Goal: Task Accomplishment & Management: Manage account settings

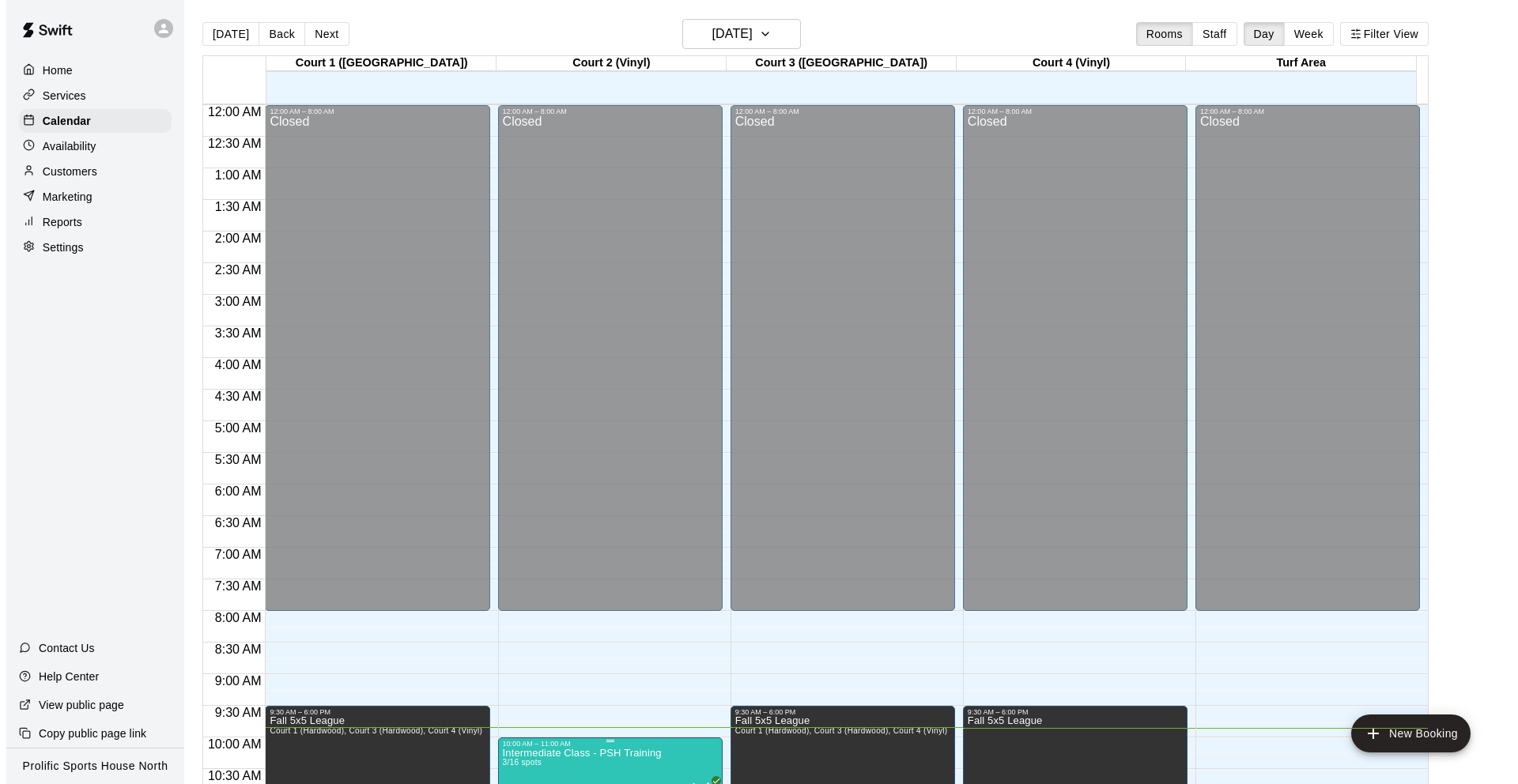
scroll to position [459, 0]
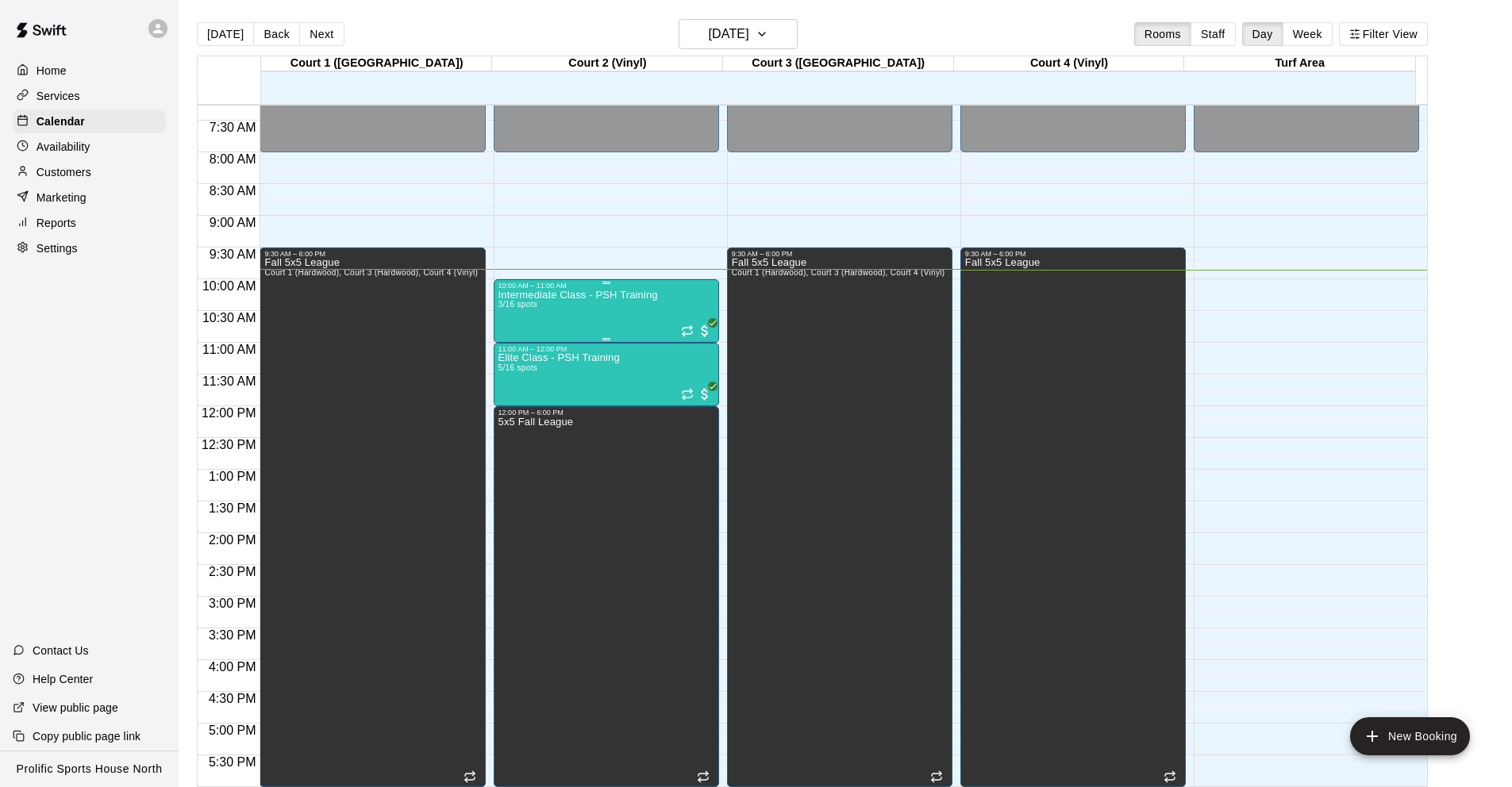
click at [577, 295] on p "Intermediate Class - PSH Training" at bounding box center [578, 295] width 160 height 0
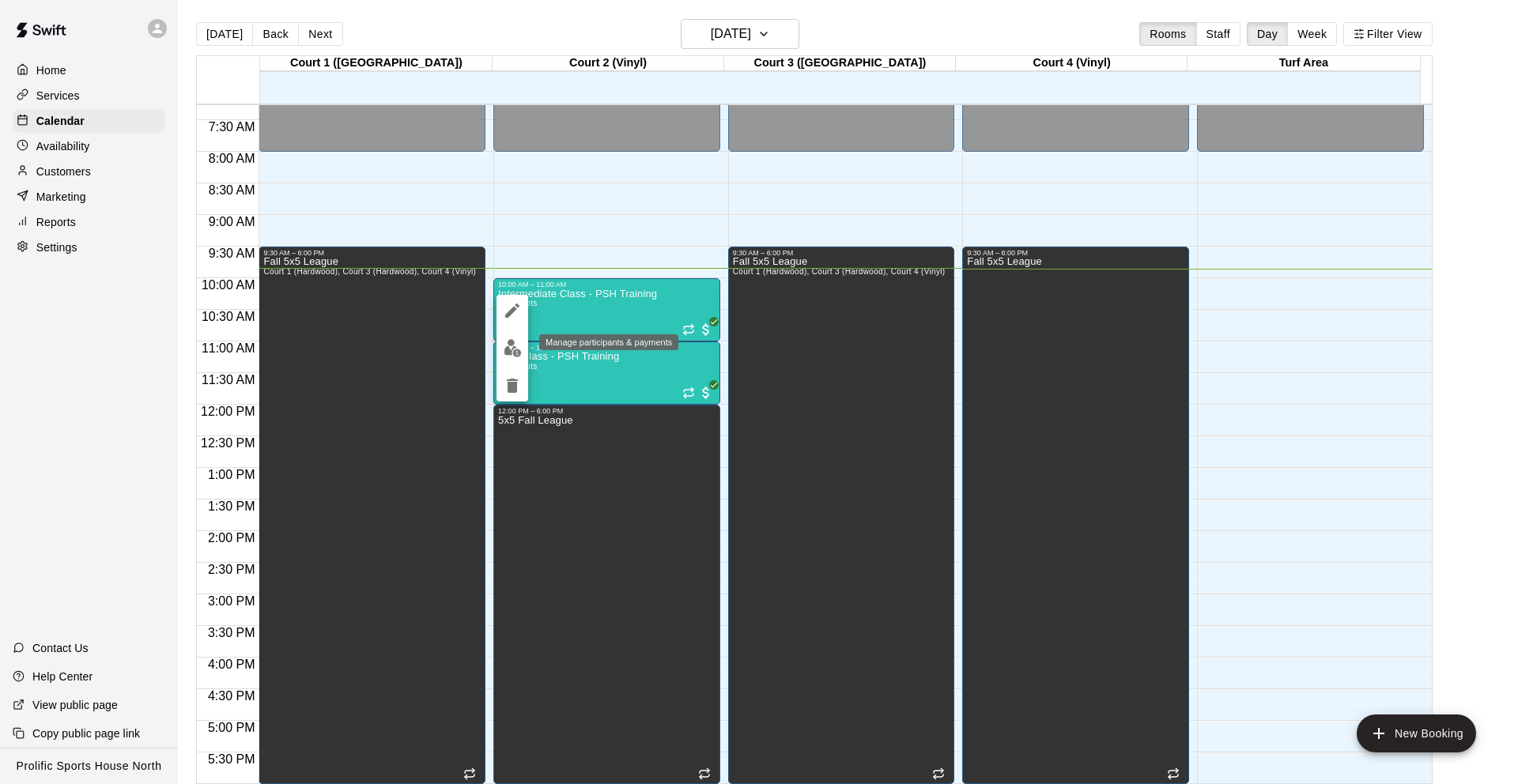
click at [504, 353] on img "edit" at bounding box center [513, 348] width 18 height 18
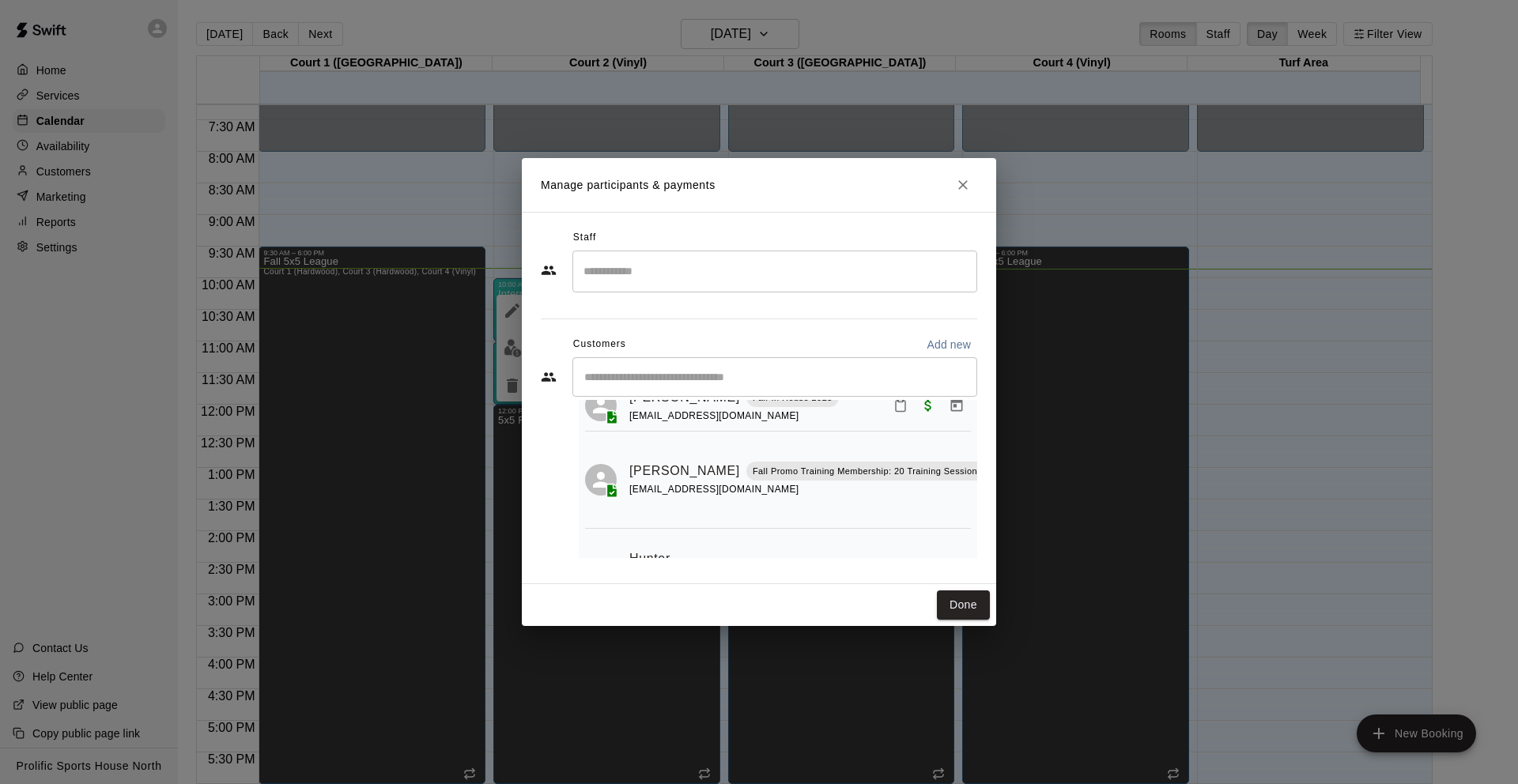
scroll to position [57, 36]
click at [1005, 451] on icon "Mark attendance" at bounding box center [1012, 451] width 14 height 14
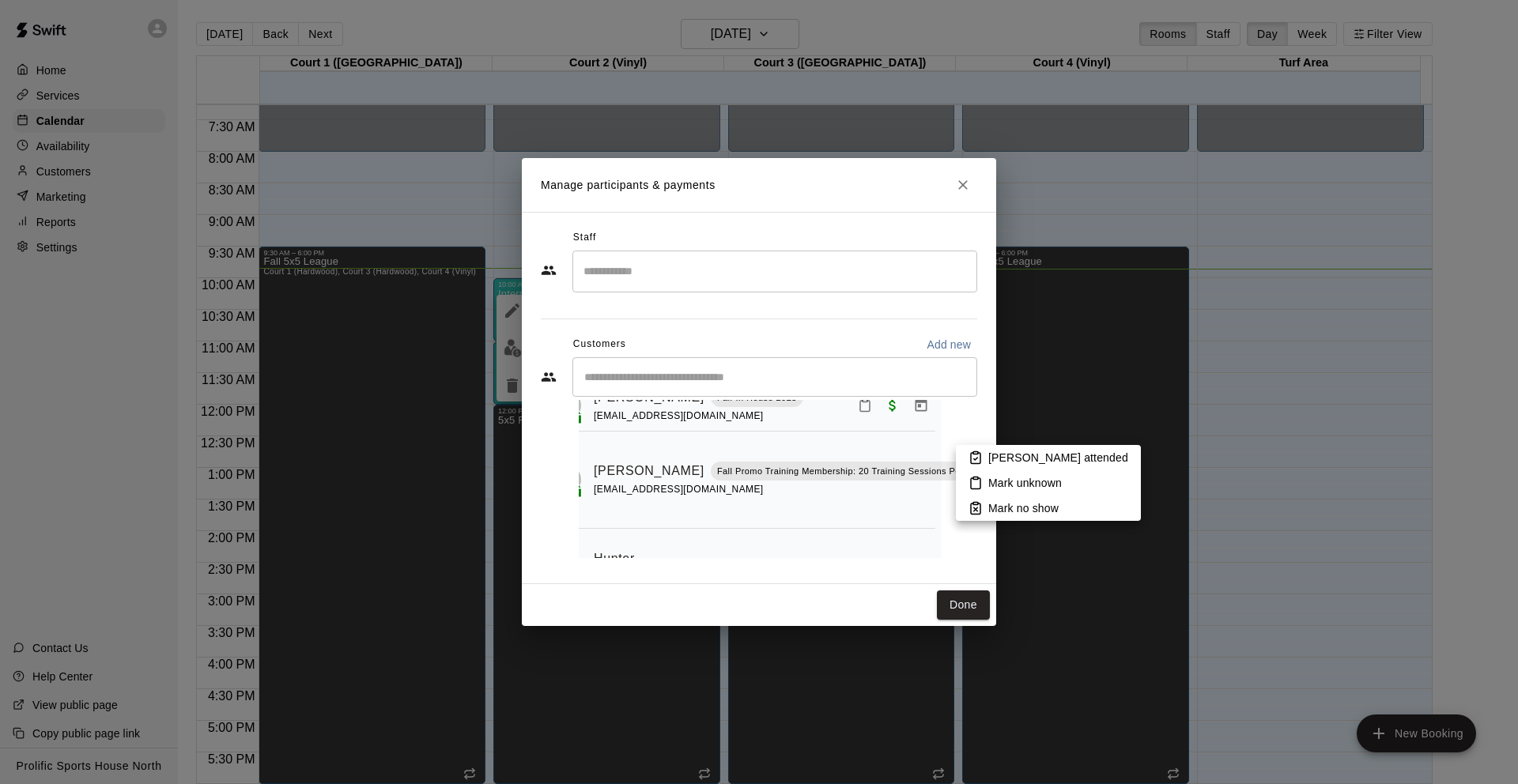
click at [1001, 457] on p "[PERSON_NAME] attended" at bounding box center [1058, 457] width 140 height 16
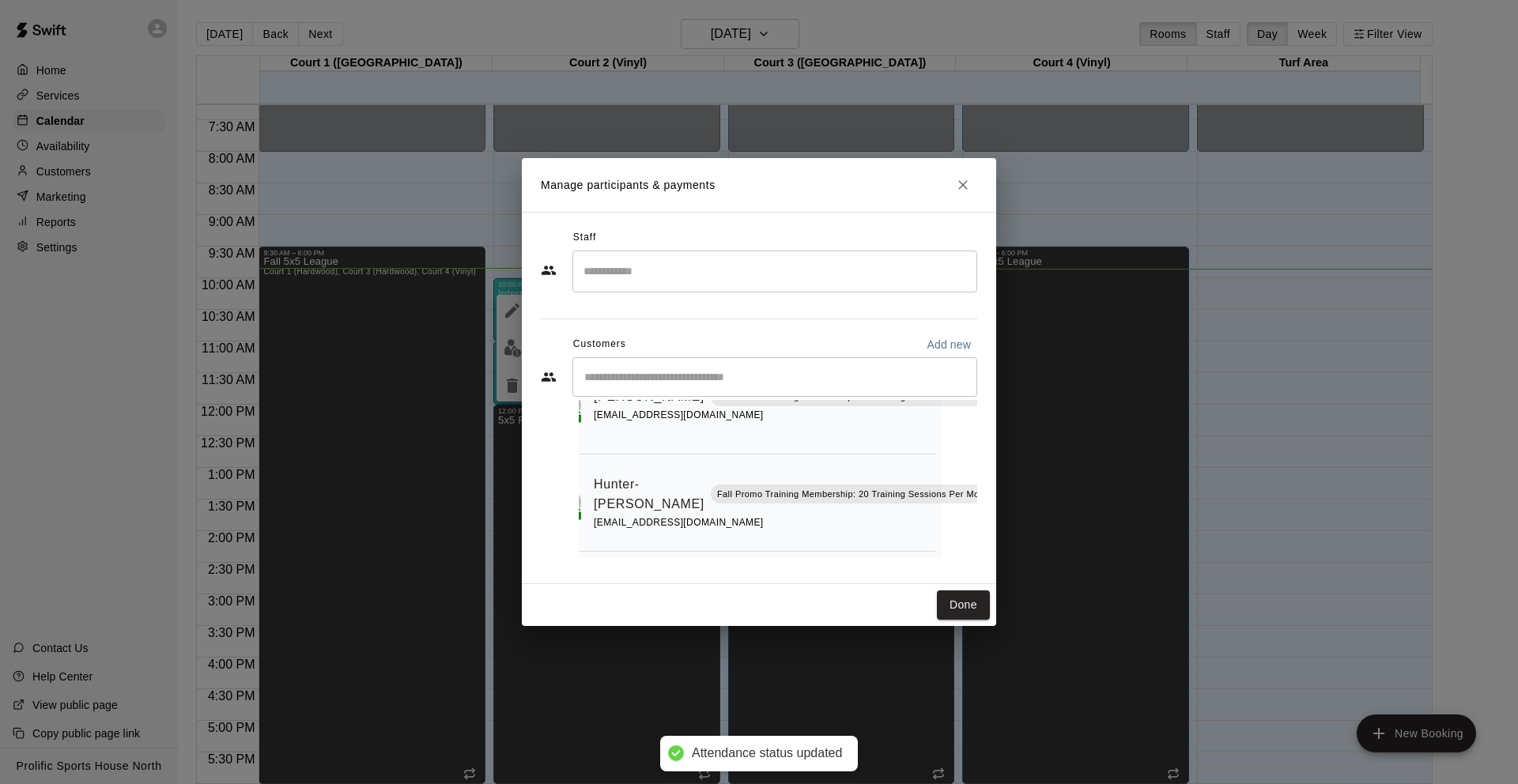
scroll to position [138, 36]
click at [1008, 470] on icon "Mark attendance" at bounding box center [1012, 475] width 10 height 11
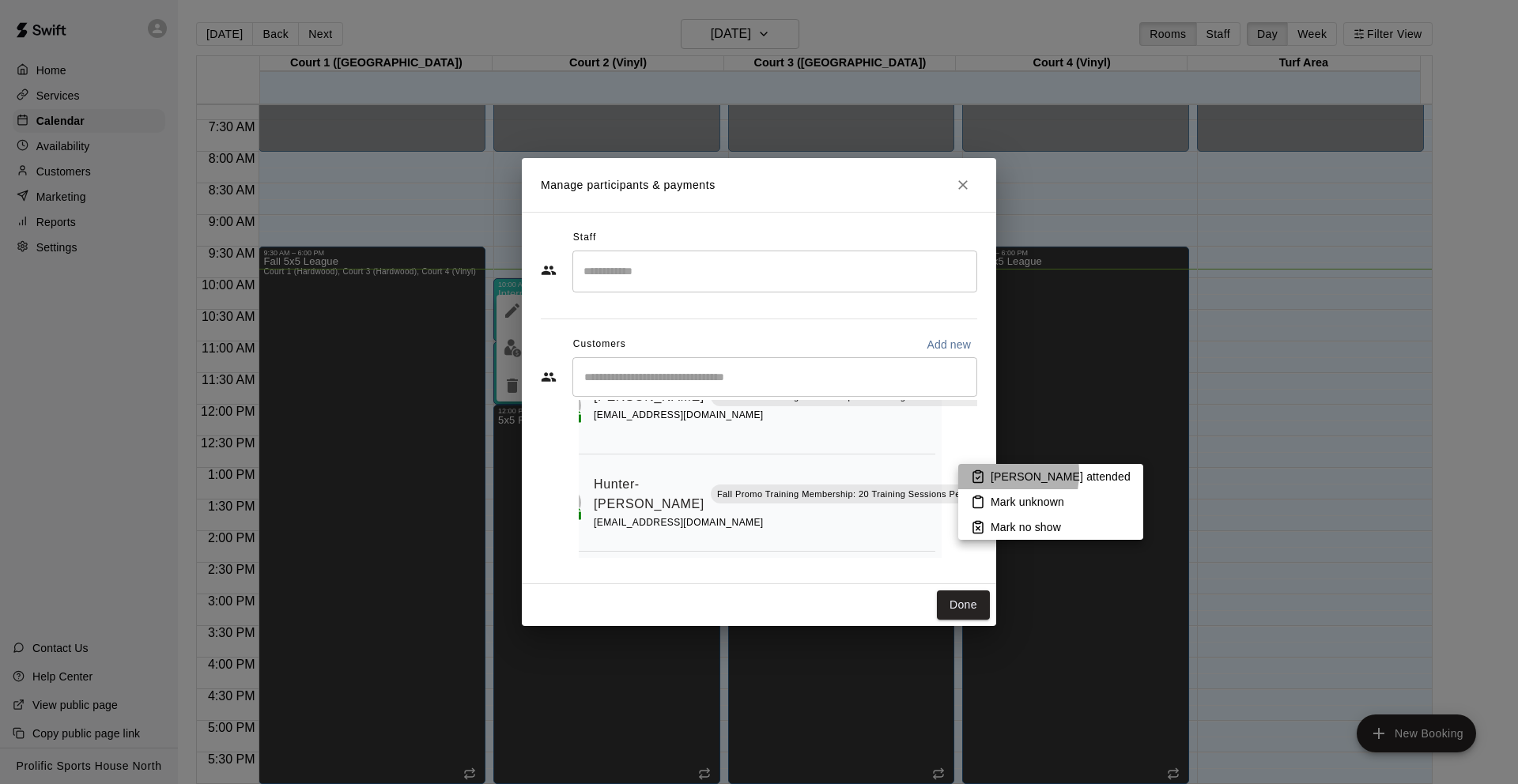
click at [983, 473] on icon at bounding box center [978, 477] width 10 height 11
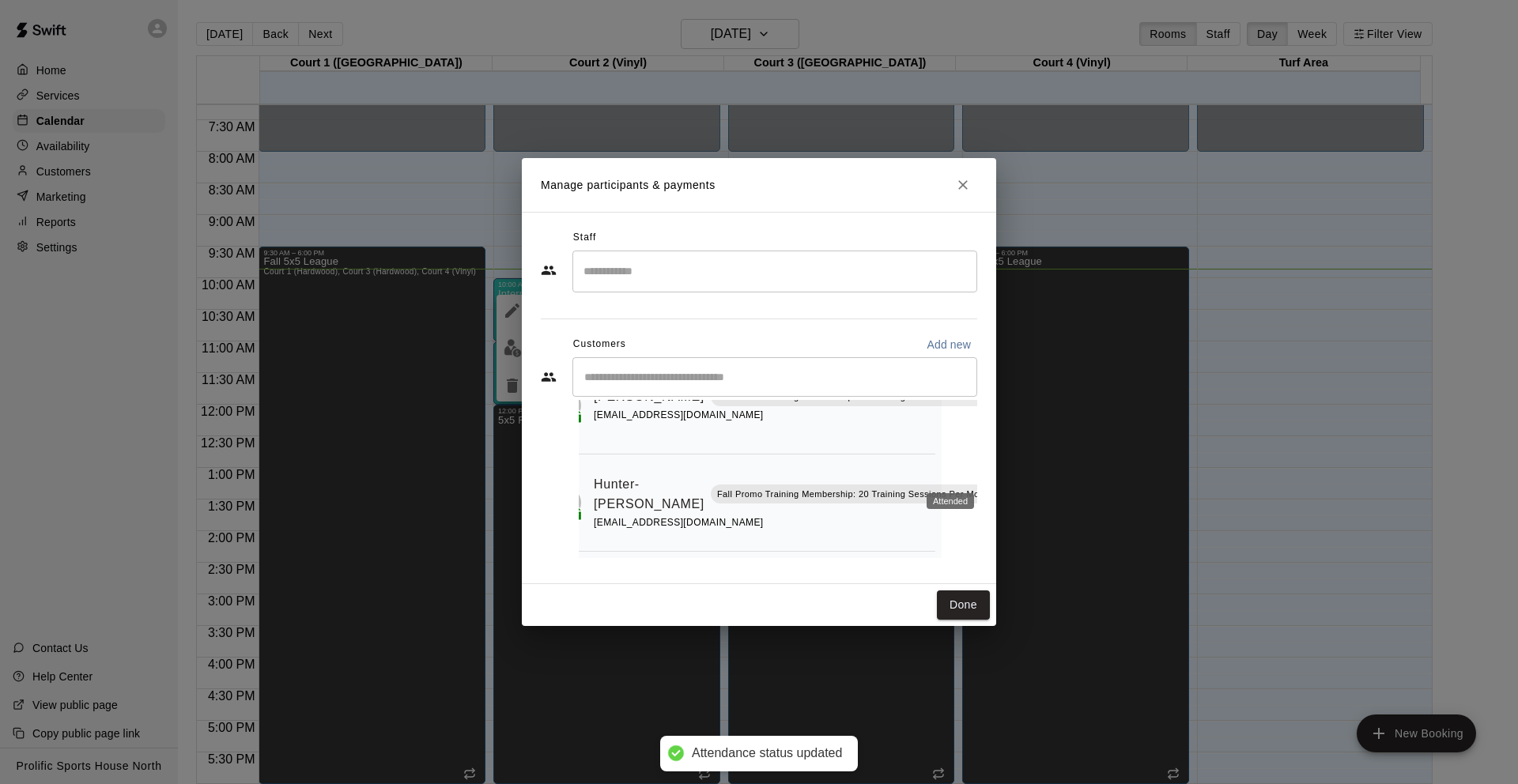
click at [1005, 467] on icon "Attended" at bounding box center [1012, 474] width 14 height 14
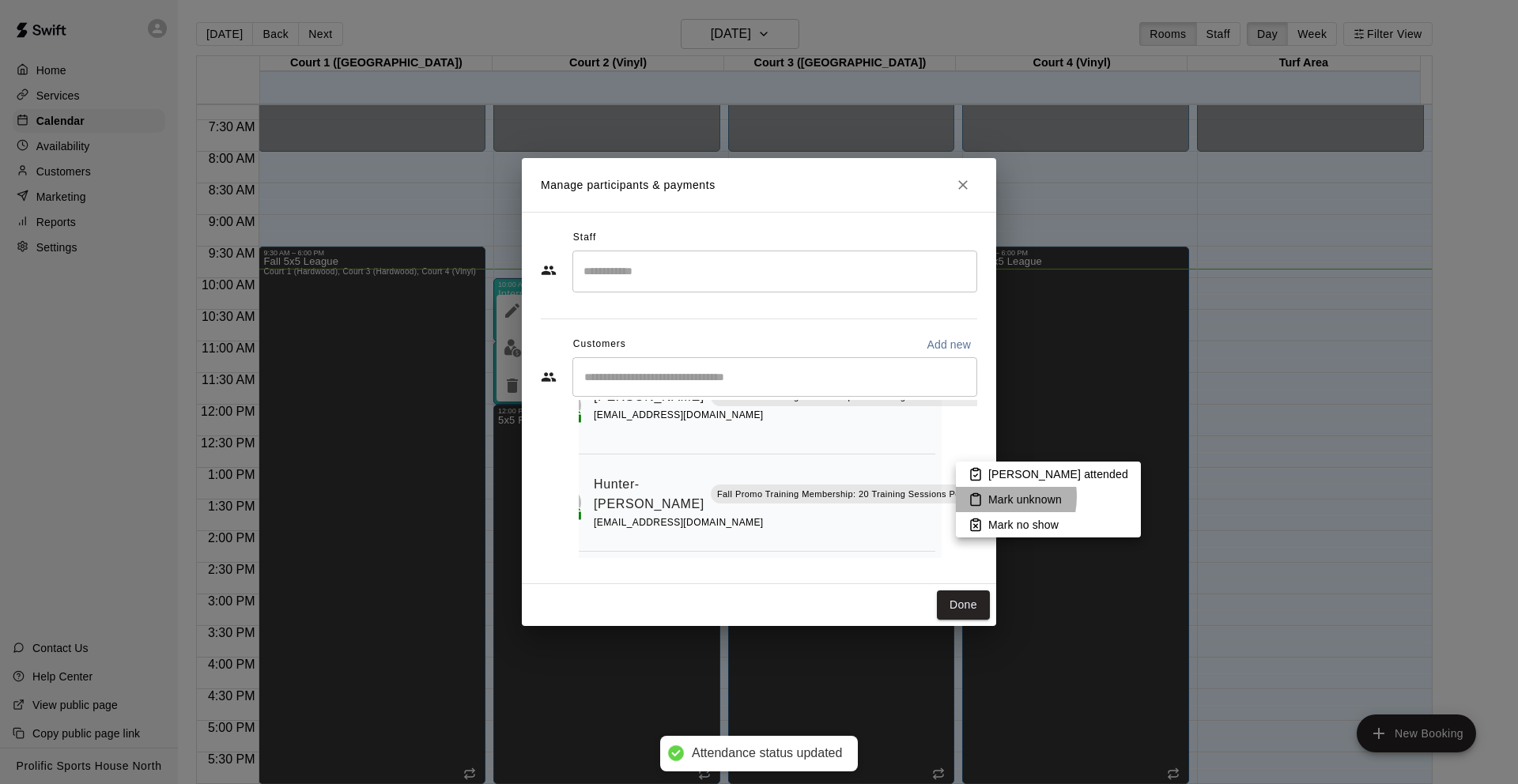
click at [987, 497] on li "Mark unknown" at bounding box center [1049, 499] width 185 height 25
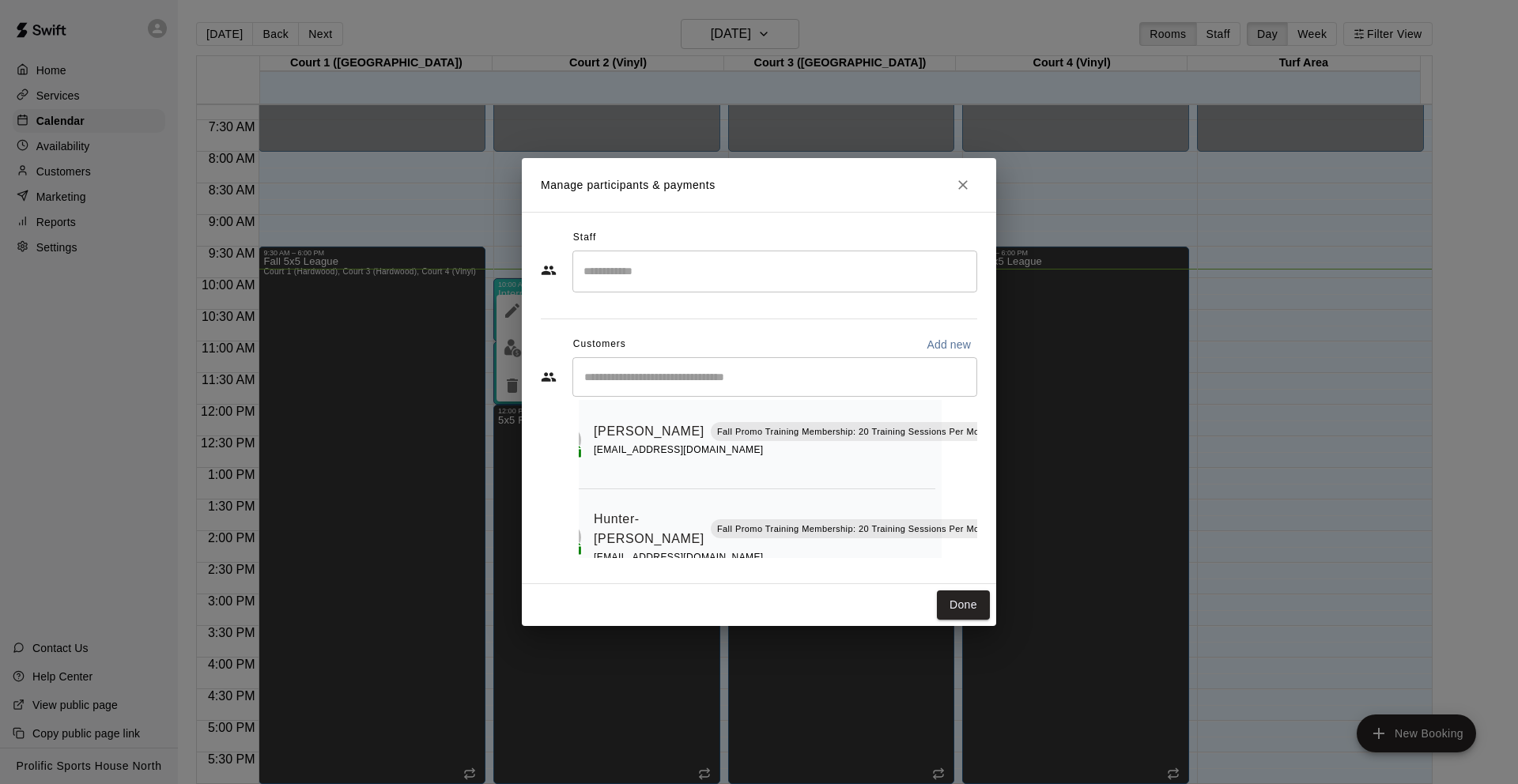
scroll to position [99, 36]
click at [1005, 505] on icon "Mark attendance" at bounding box center [1012, 506] width 14 height 14
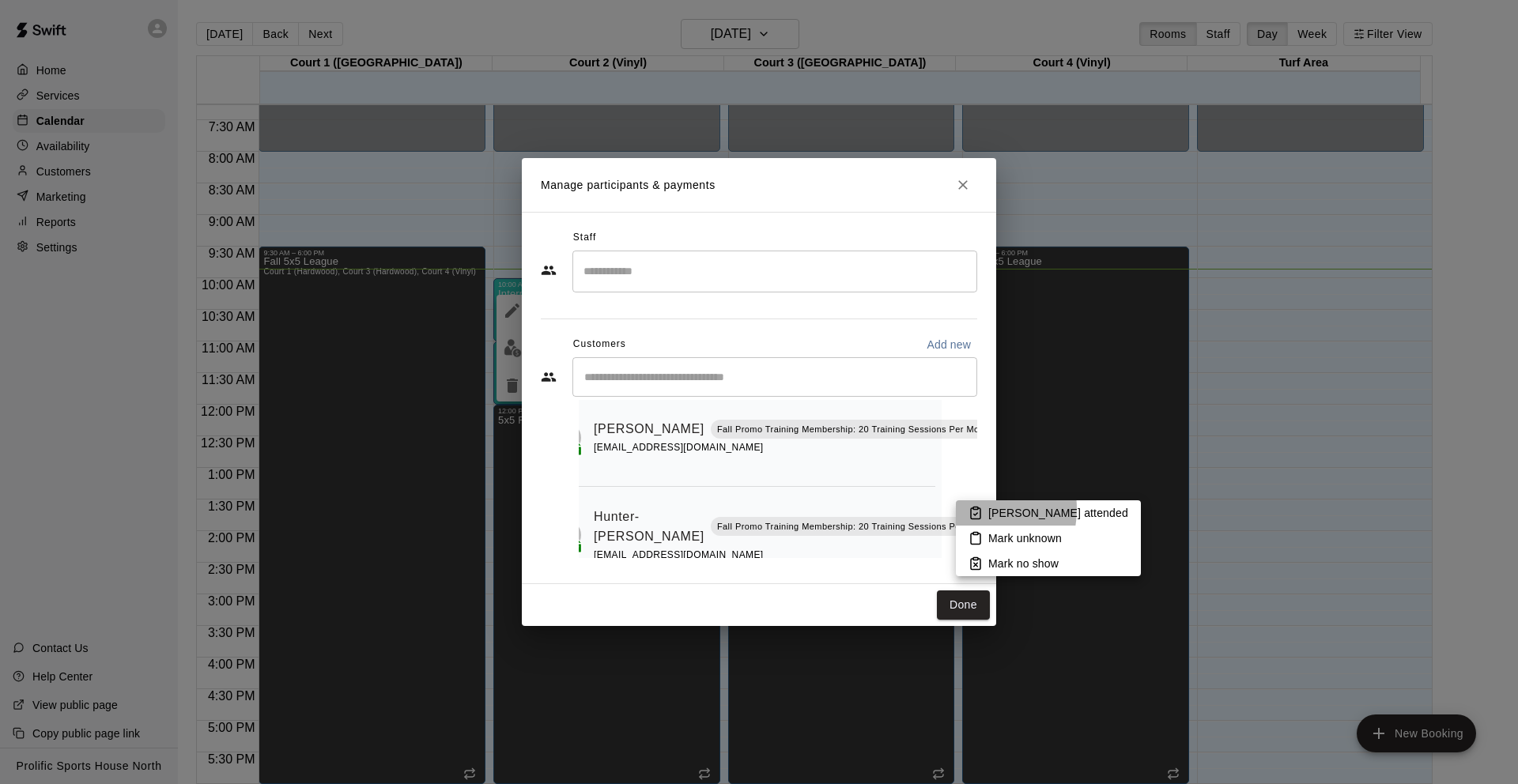
click at [970, 509] on icon at bounding box center [976, 513] width 14 height 14
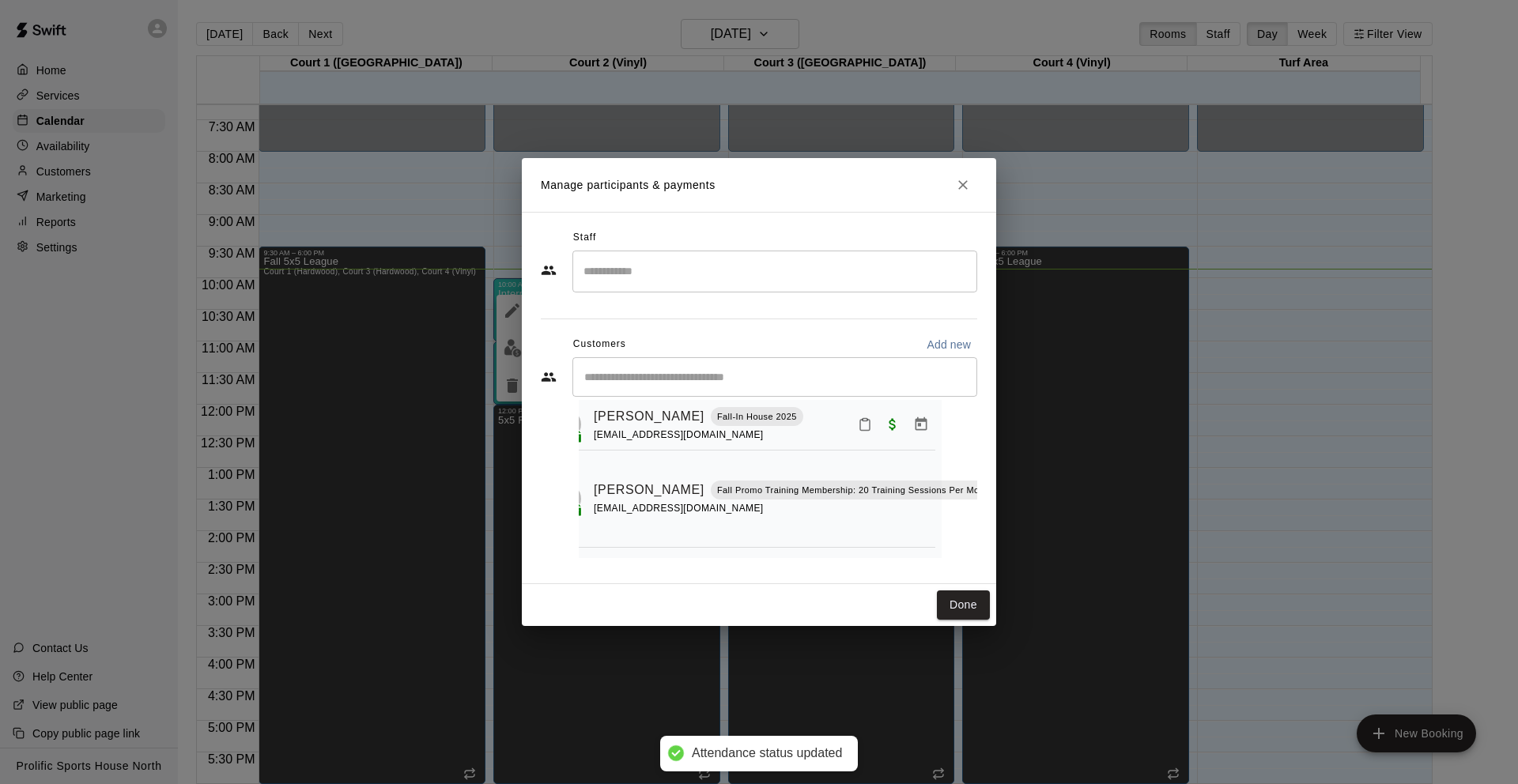
scroll to position [0, 36]
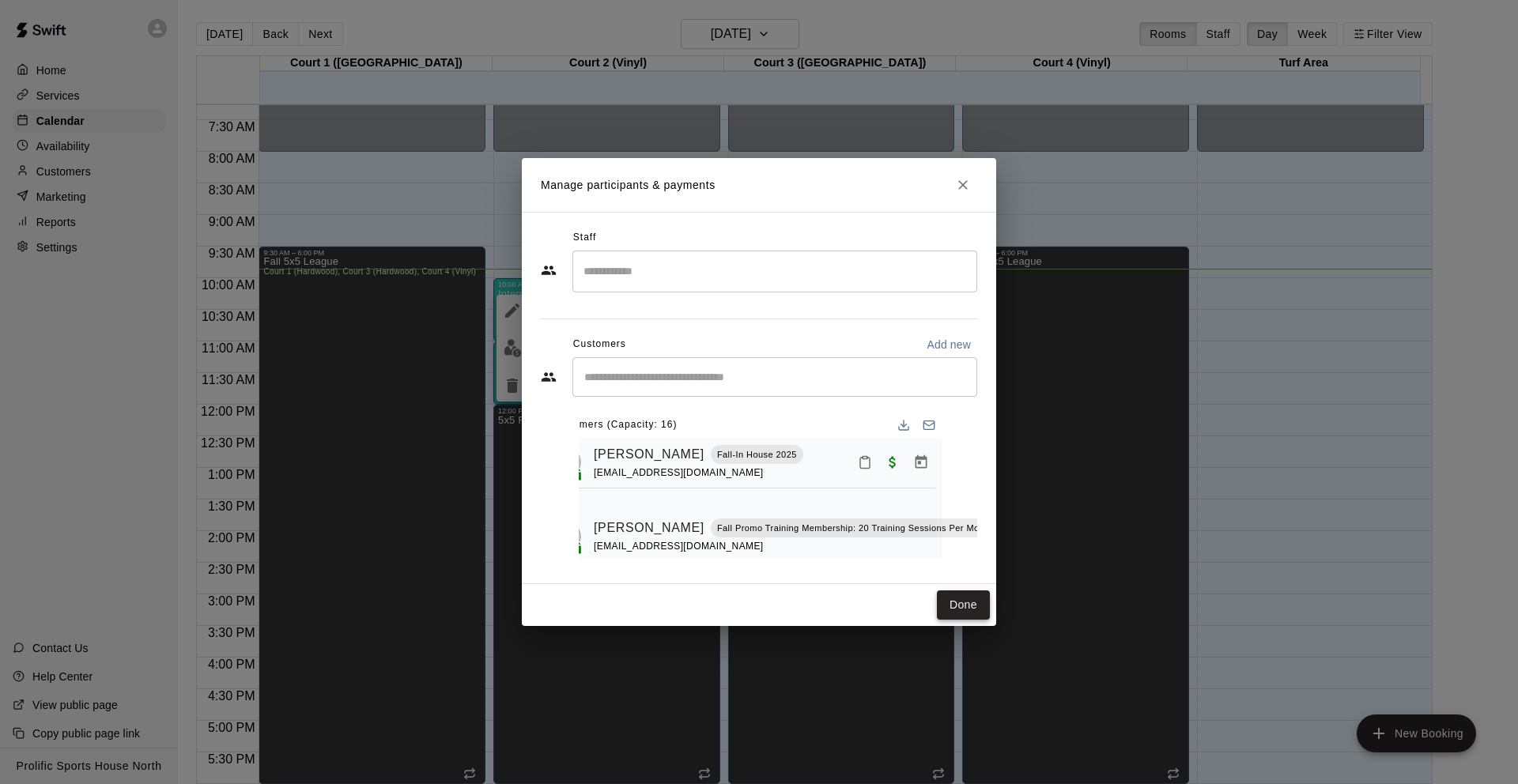
click at [974, 605] on button "Done" at bounding box center [964, 605] width 53 height 29
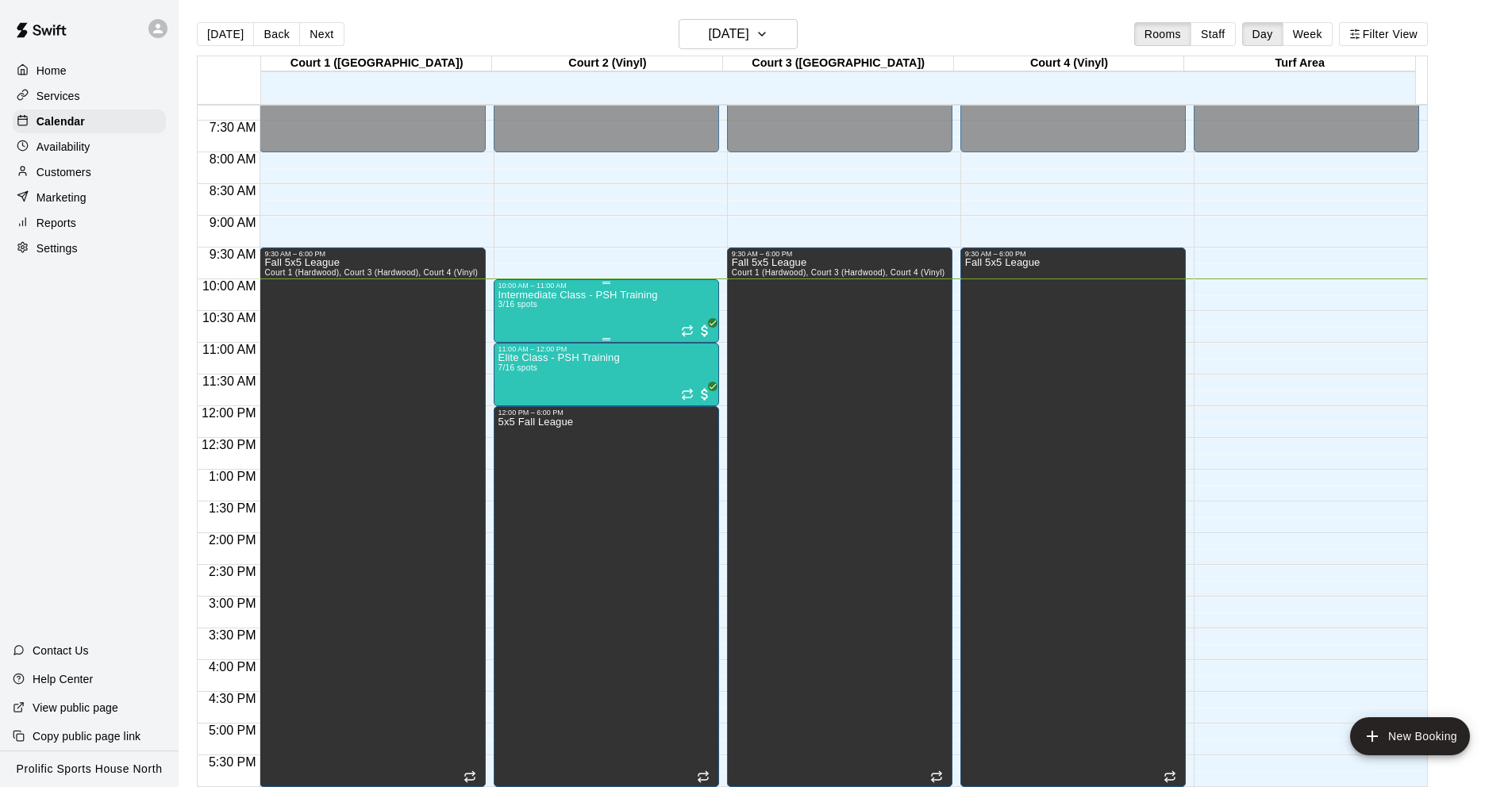
click at [592, 302] on div "Intermediate Class - PSH Training 3/16 spots" at bounding box center [578, 682] width 160 height 787
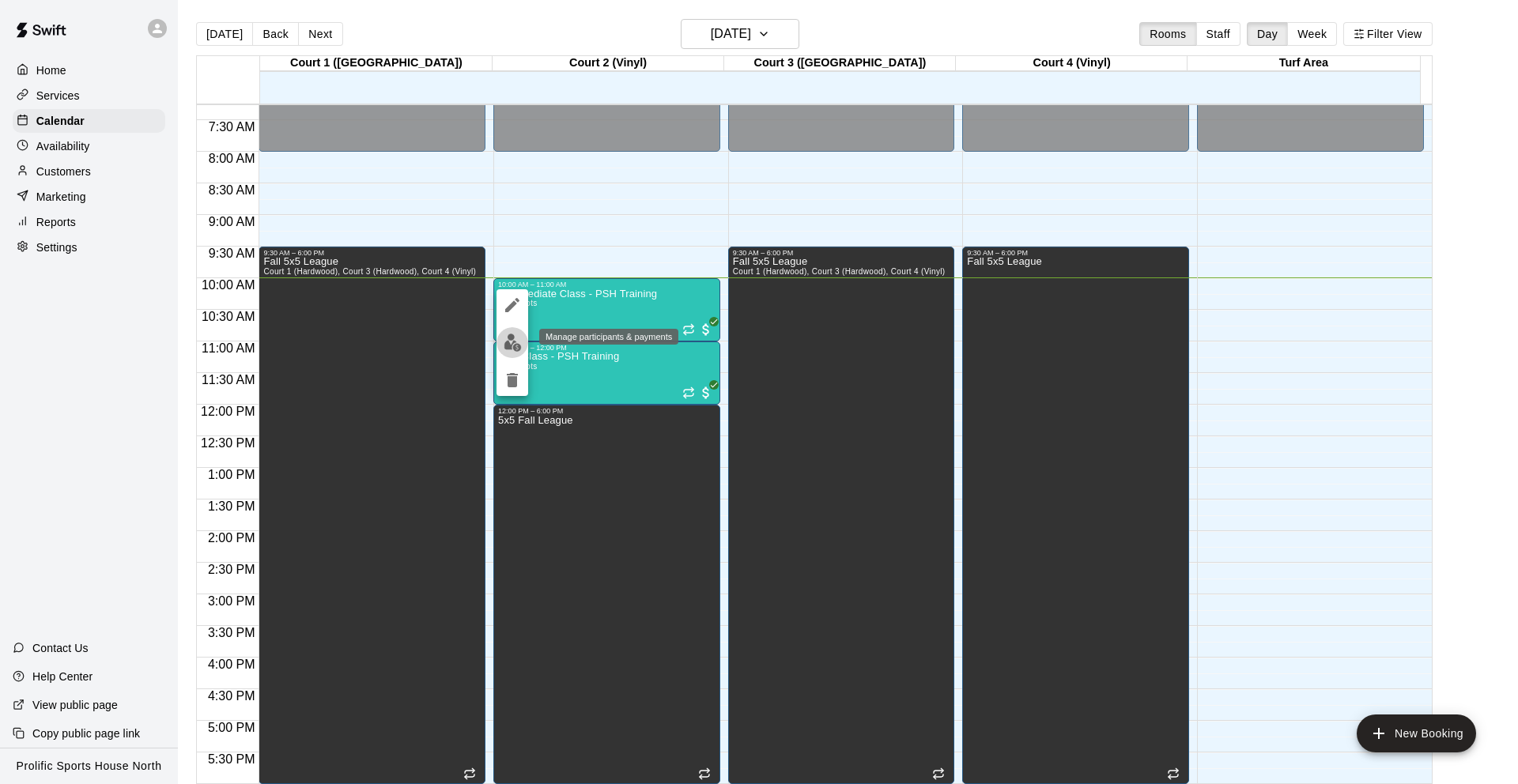
click at [515, 342] on img "edit" at bounding box center [513, 343] width 18 height 18
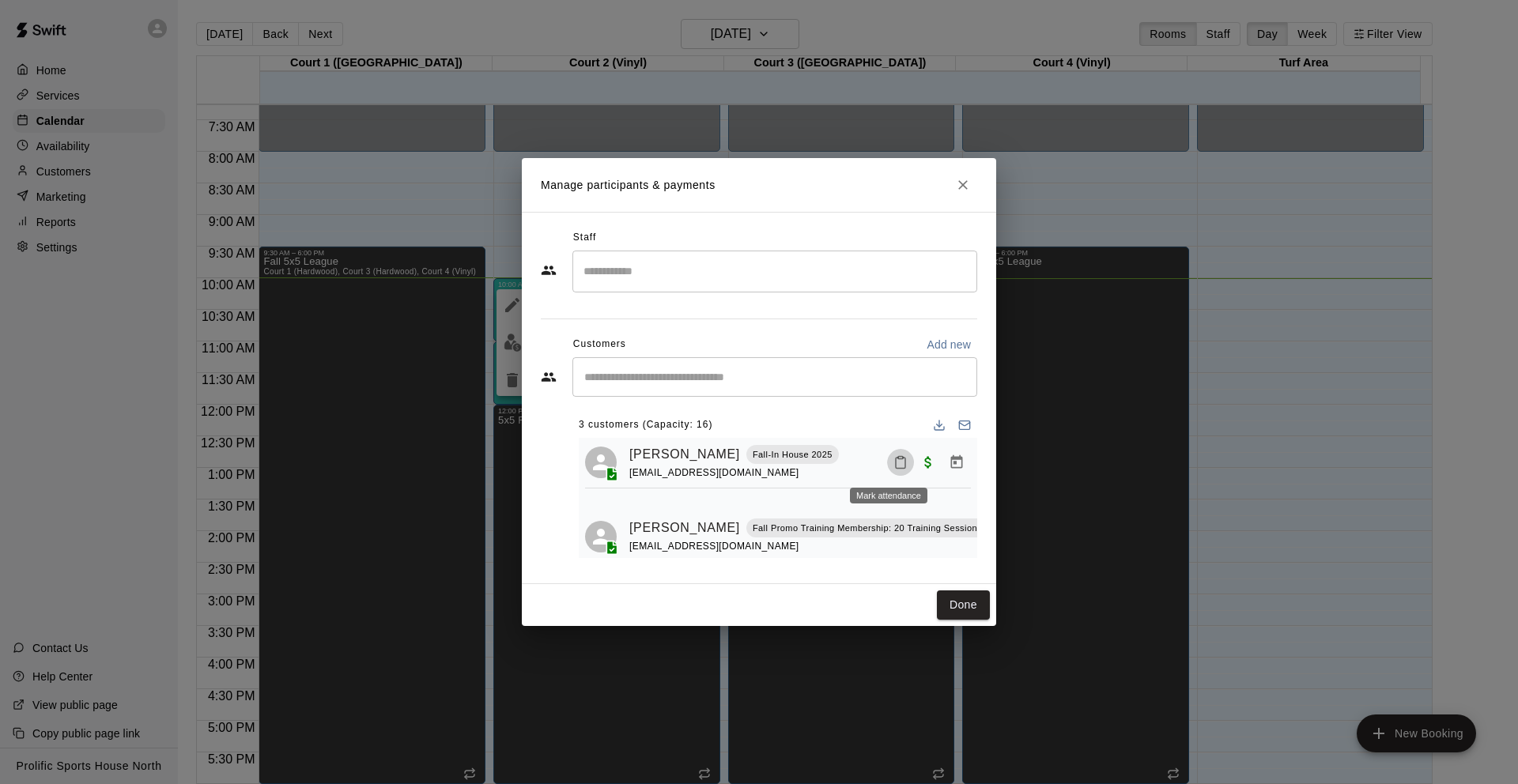
click at [894, 464] on icon "Mark attendance" at bounding box center [901, 463] width 14 height 14
click at [919, 473] on icon at bounding box center [914, 469] width 10 height 11
click at [958, 598] on button "Done" at bounding box center [964, 605] width 53 height 29
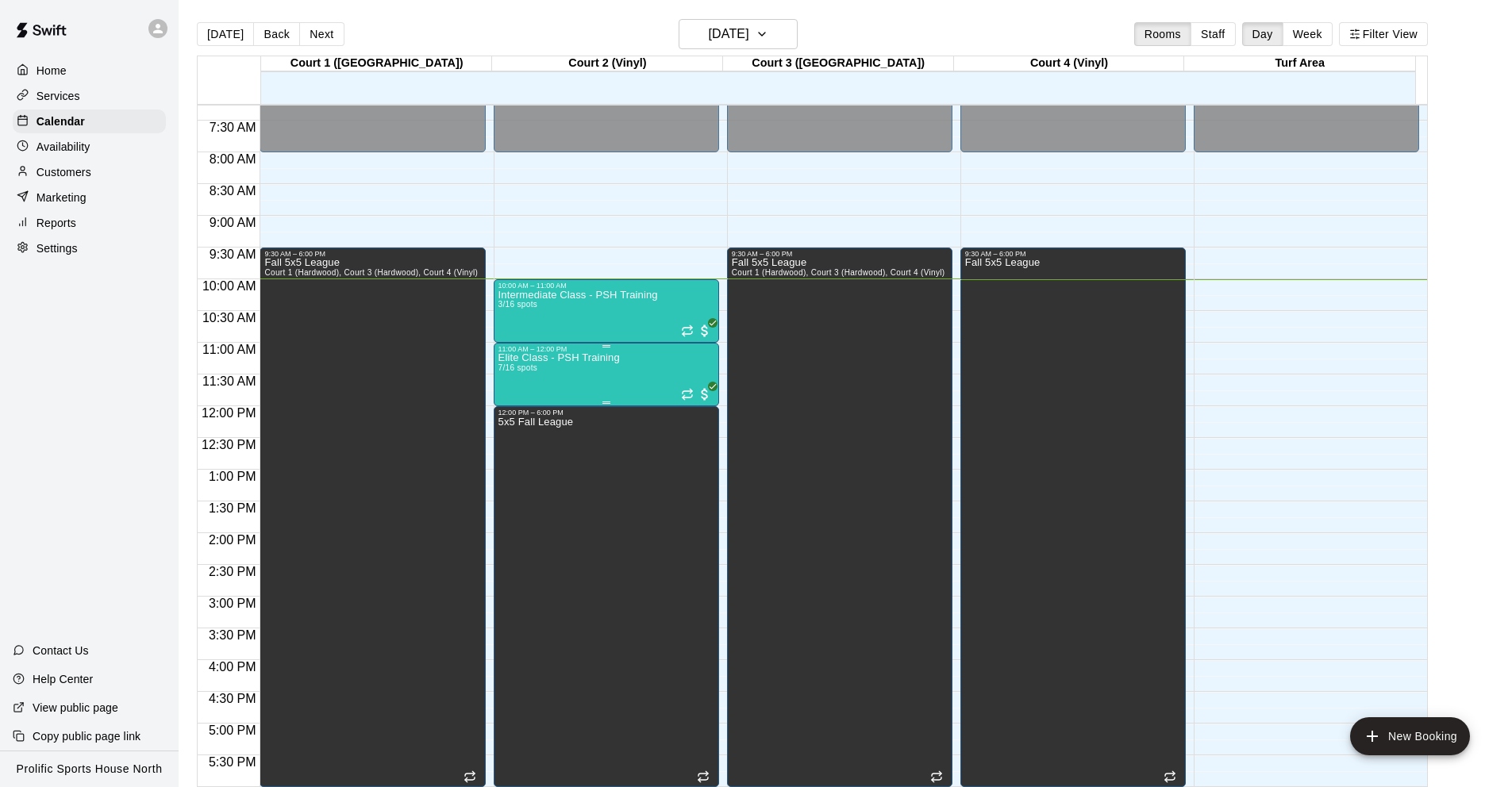
click at [592, 380] on div "Elite Class - PSH Training 7/16 spots" at bounding box center [559, 746] width 122 height 787
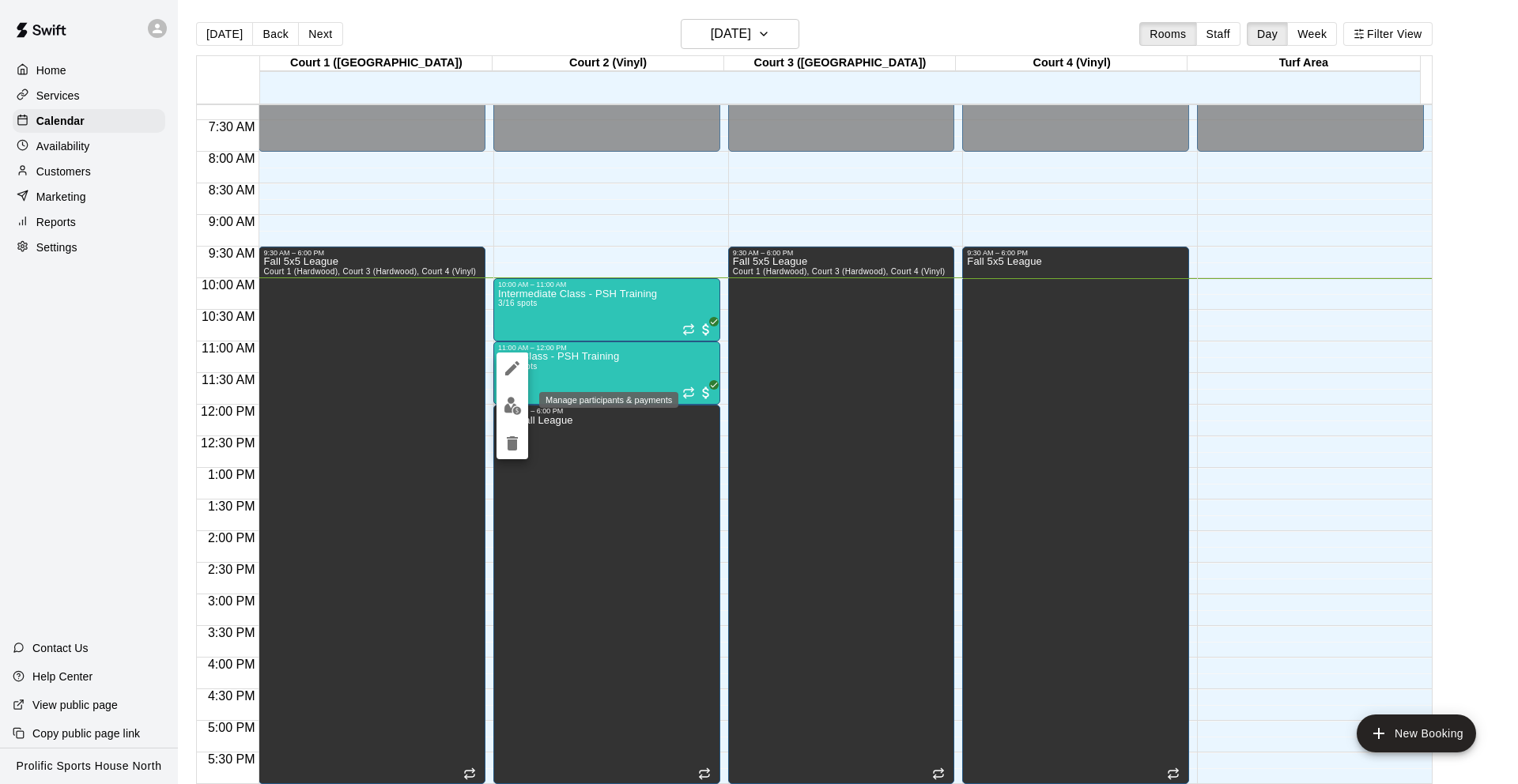
click at [504, 400] on img "edit" at bounding box center [513, 406] width 18 height 18
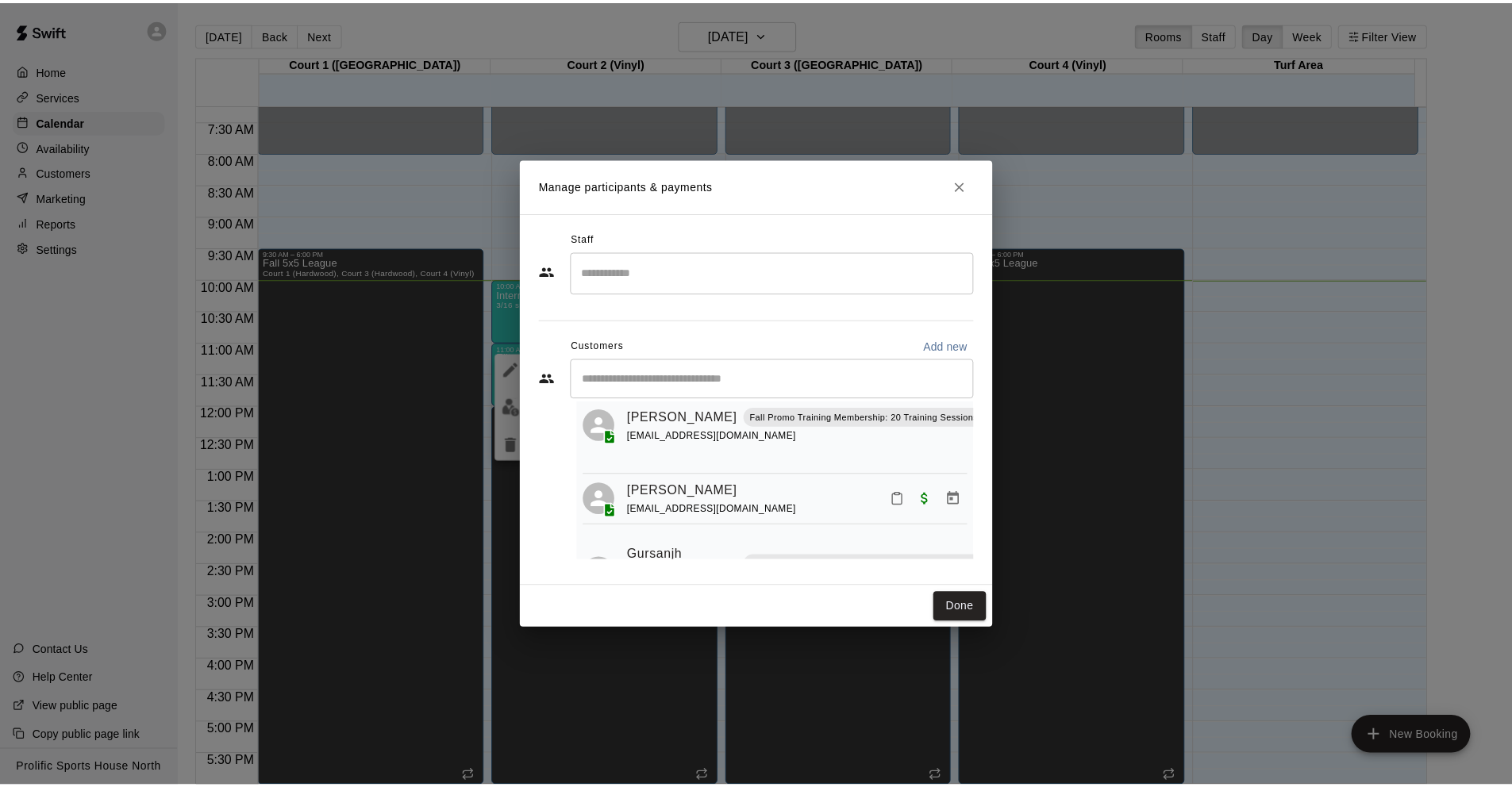
scroll to position [0, 0]
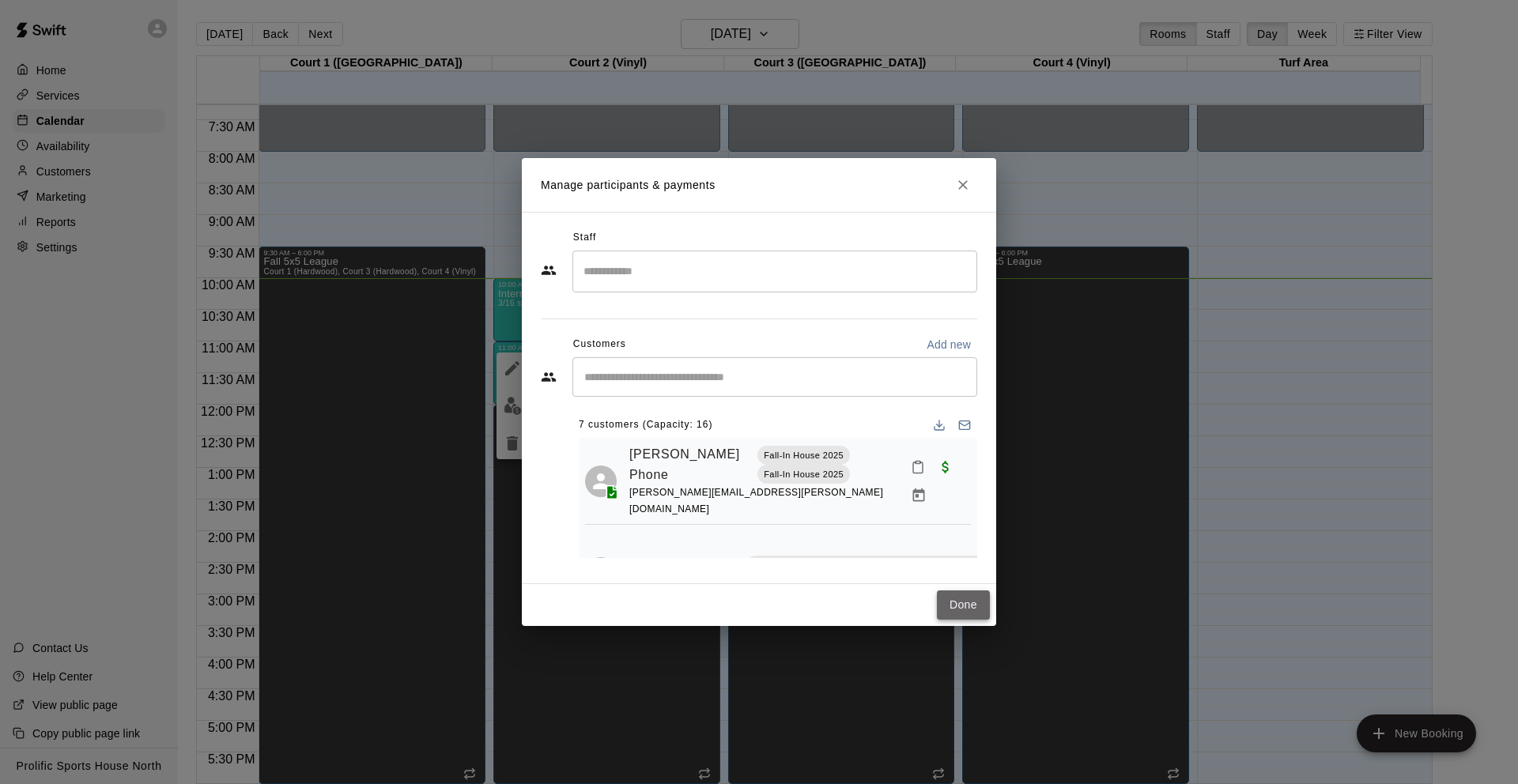
click at [962, 612] on button "Done" at bounding box center [964, 605] width 53 height 29
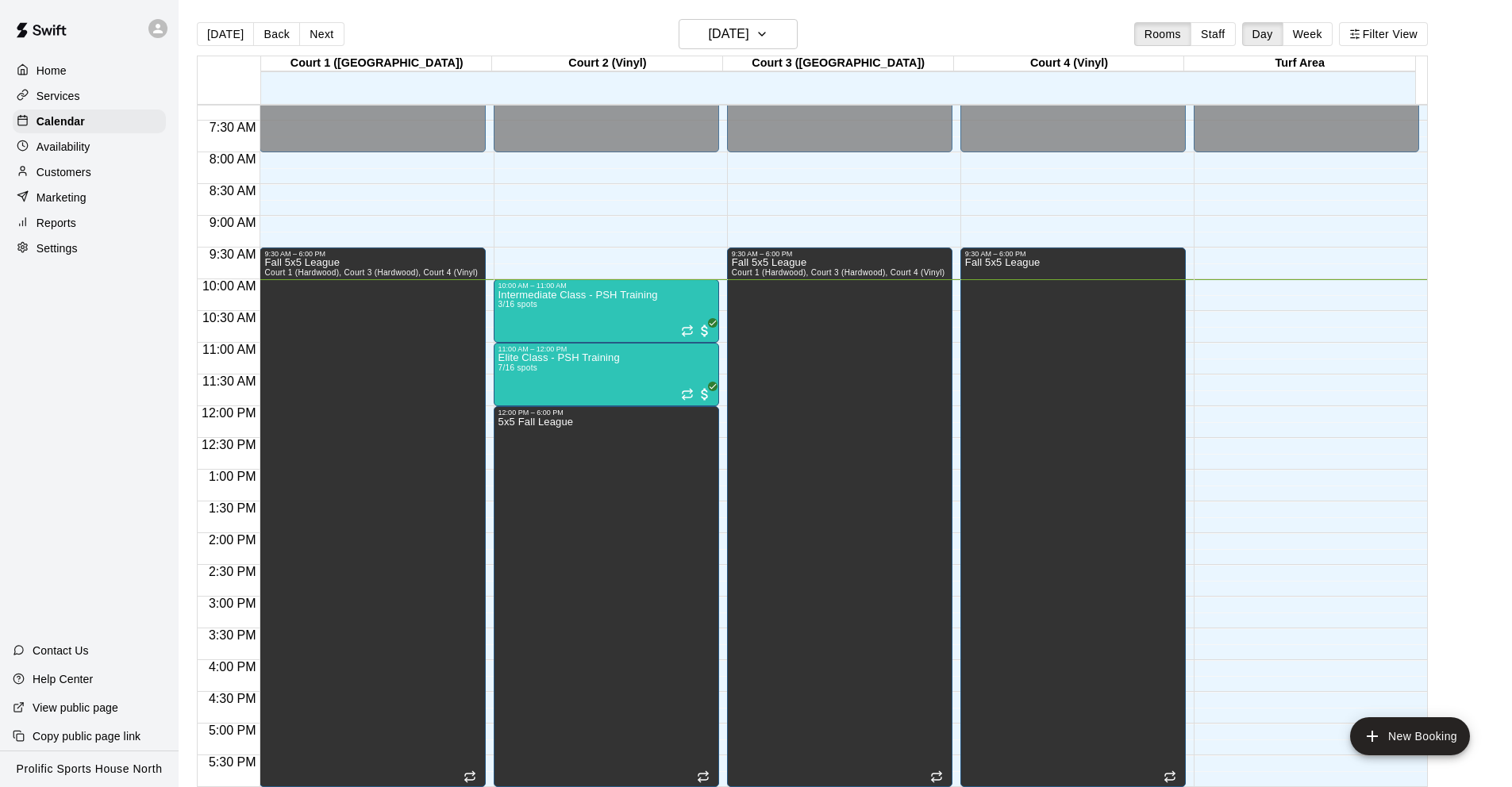
scroll to position [458, 0]
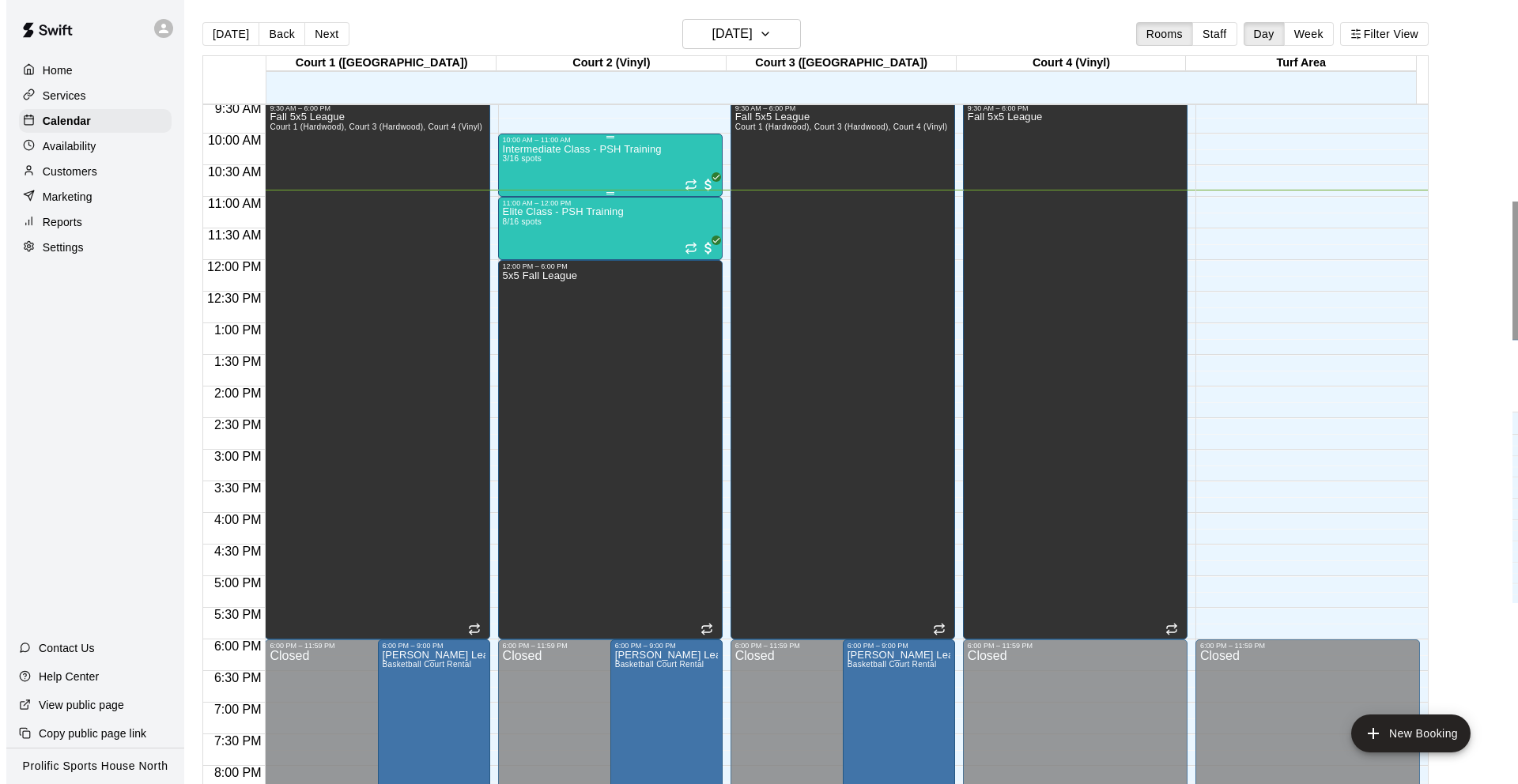
scroll to position [601, 0]
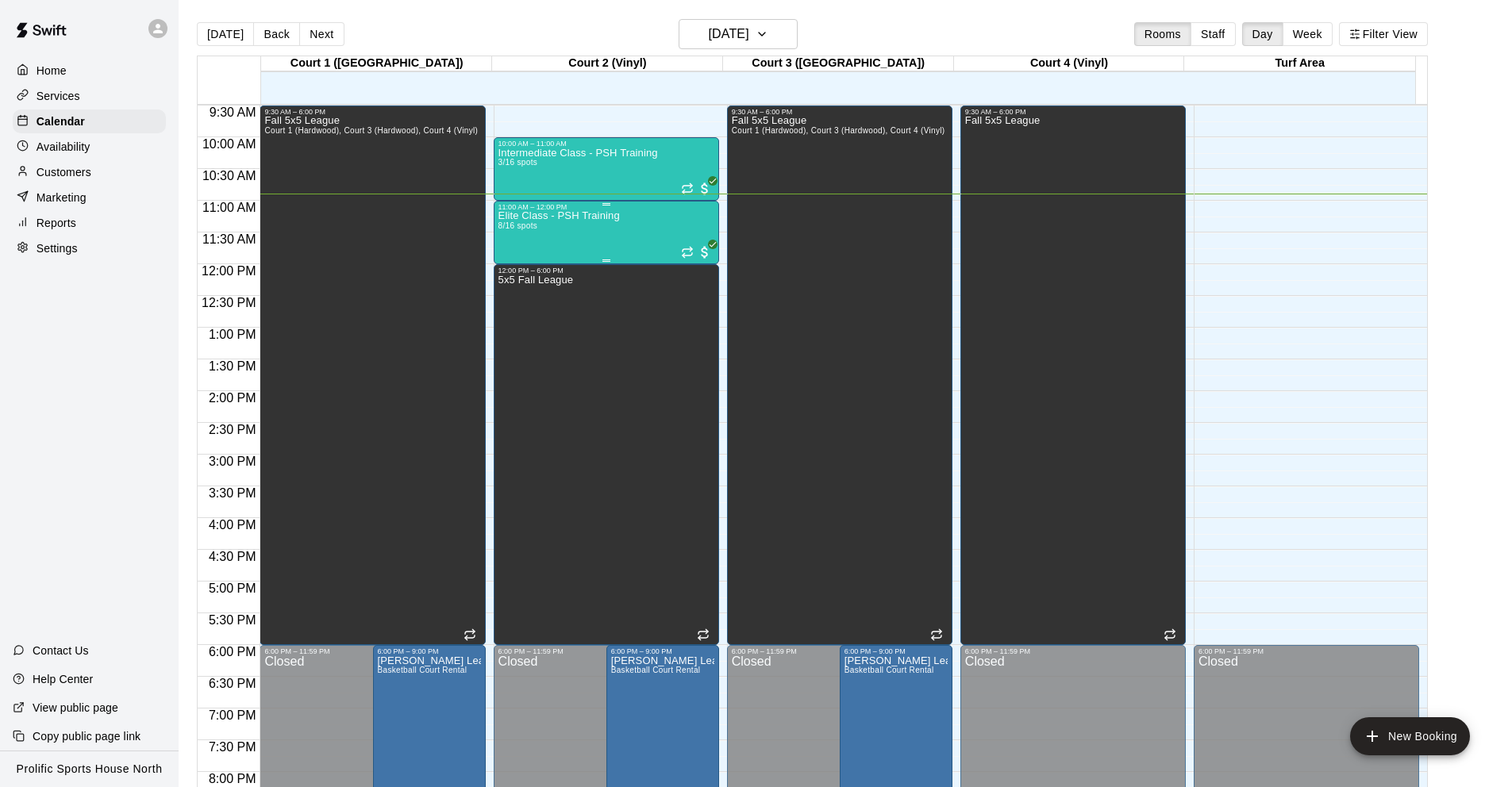
click at [583, 232] on div "Elite Class - PSH Training 8/16 spots" at bounding box center [559, 604] width 122 height 787
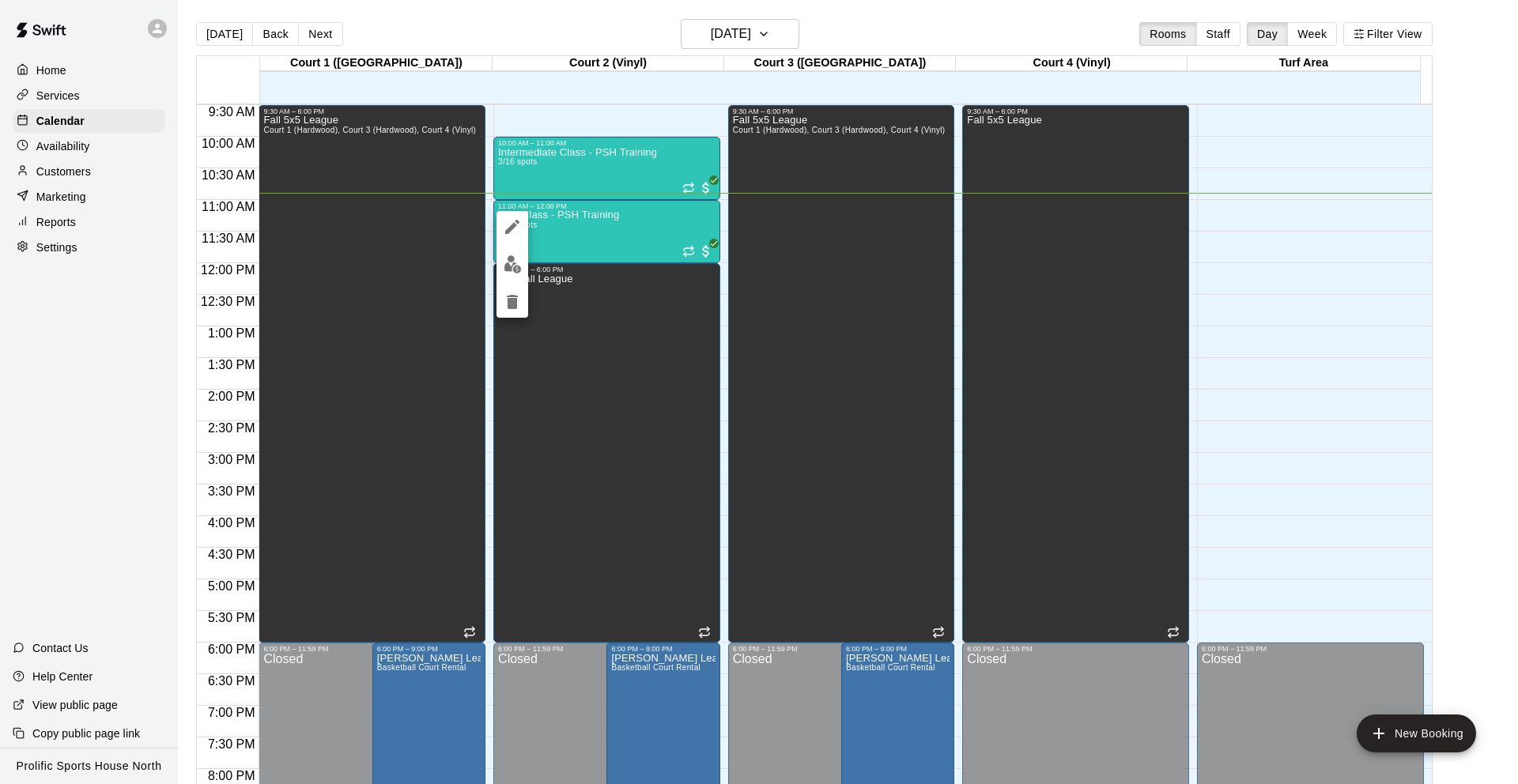
click at [500, 263] on button "edit" at bounding box center [513, 264] width 32 height 31
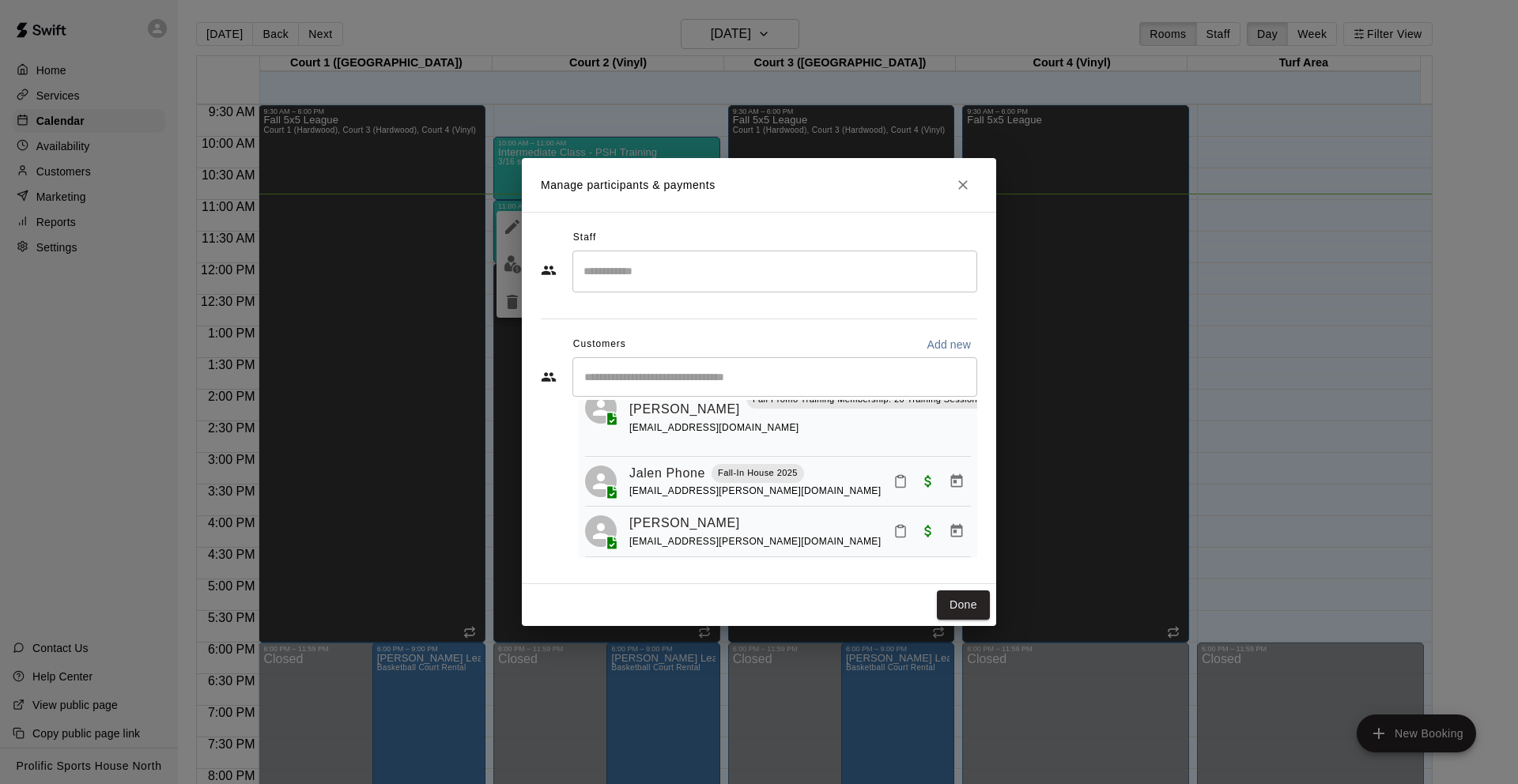
scroll to position [512, 0]
click at [896, 522] on icon "Mark attendance" at bounding box center [900, 528] width 10 height 11
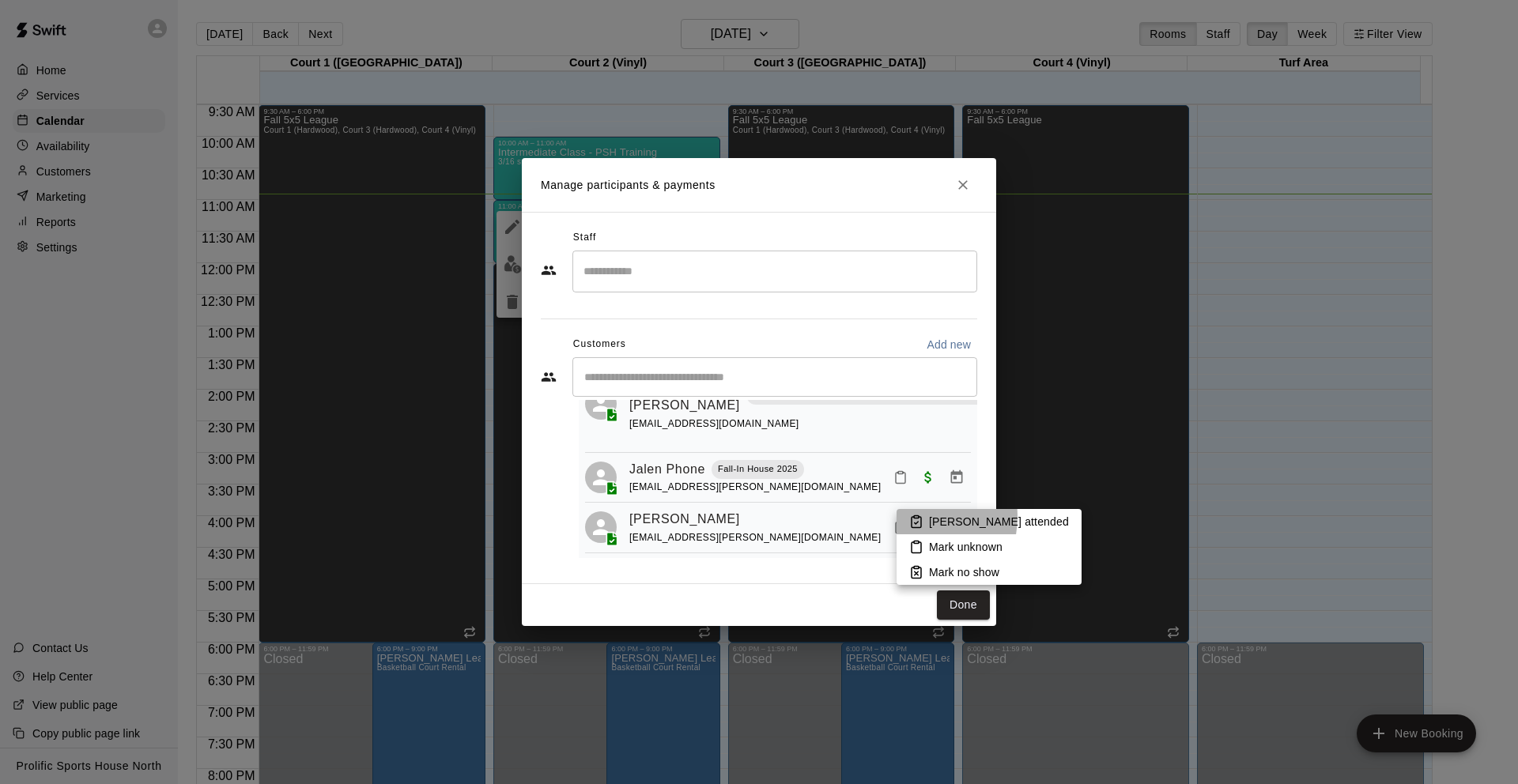
click at [916, 517] on icon at bounding box center [917, 521] width 14 height 14
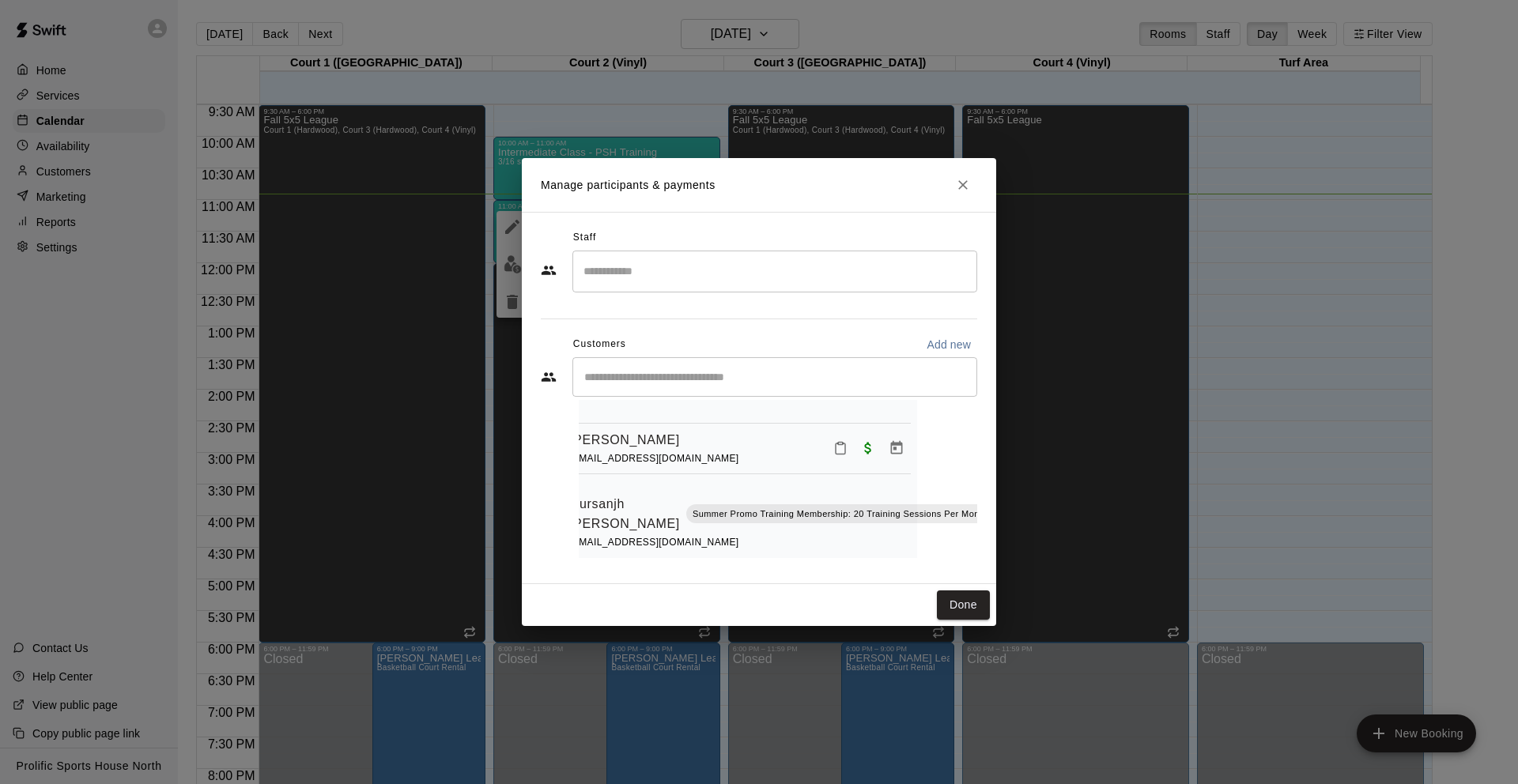
scroll to position [198, 61]
click at [999, 487] on icon "Mark attendance" at bounding box center [1006, 494] width 14 height 14
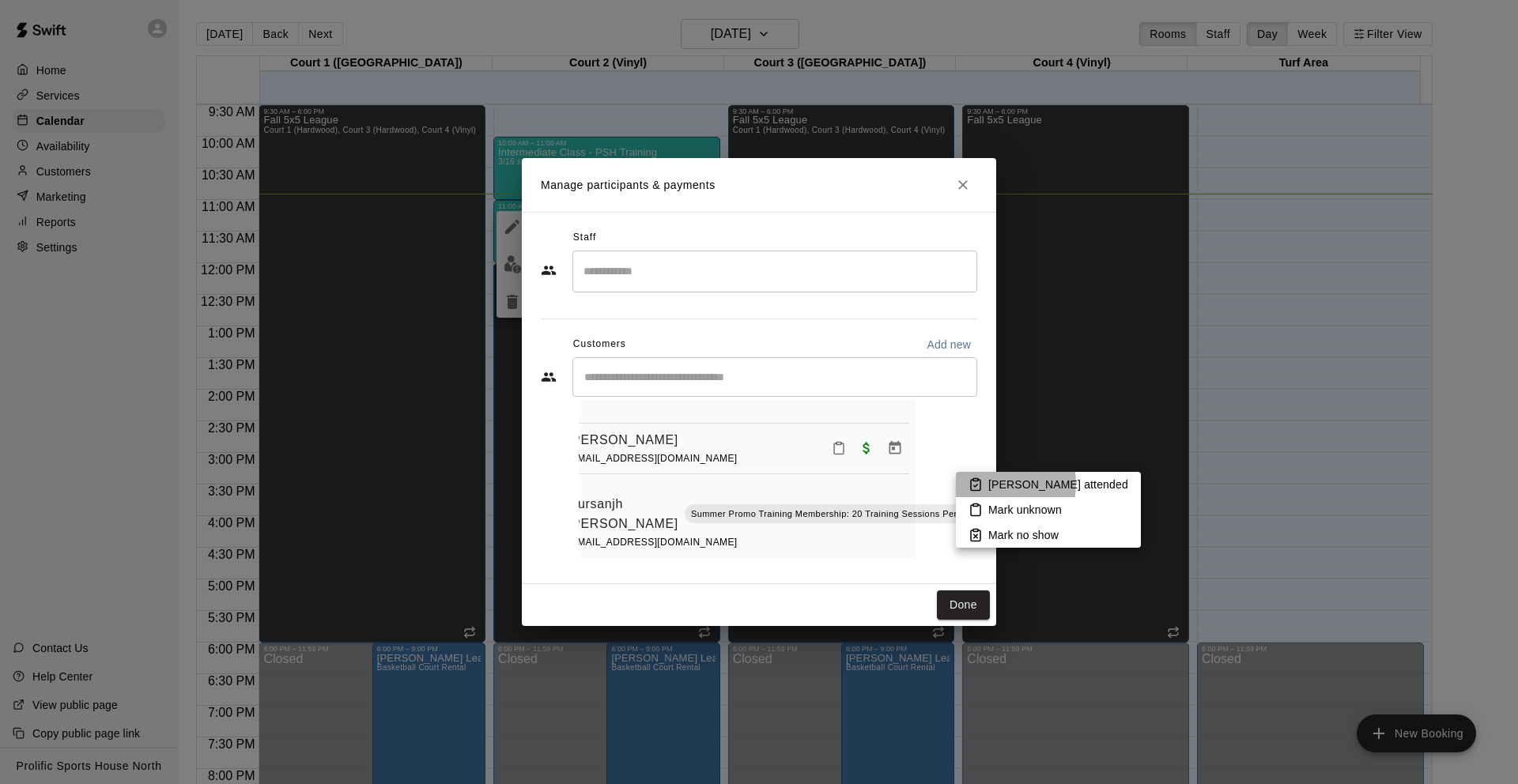
click at [989, 485] on p "[PERSON_NAME] attended" at bounding box center [1058, 485] width 140 height 16
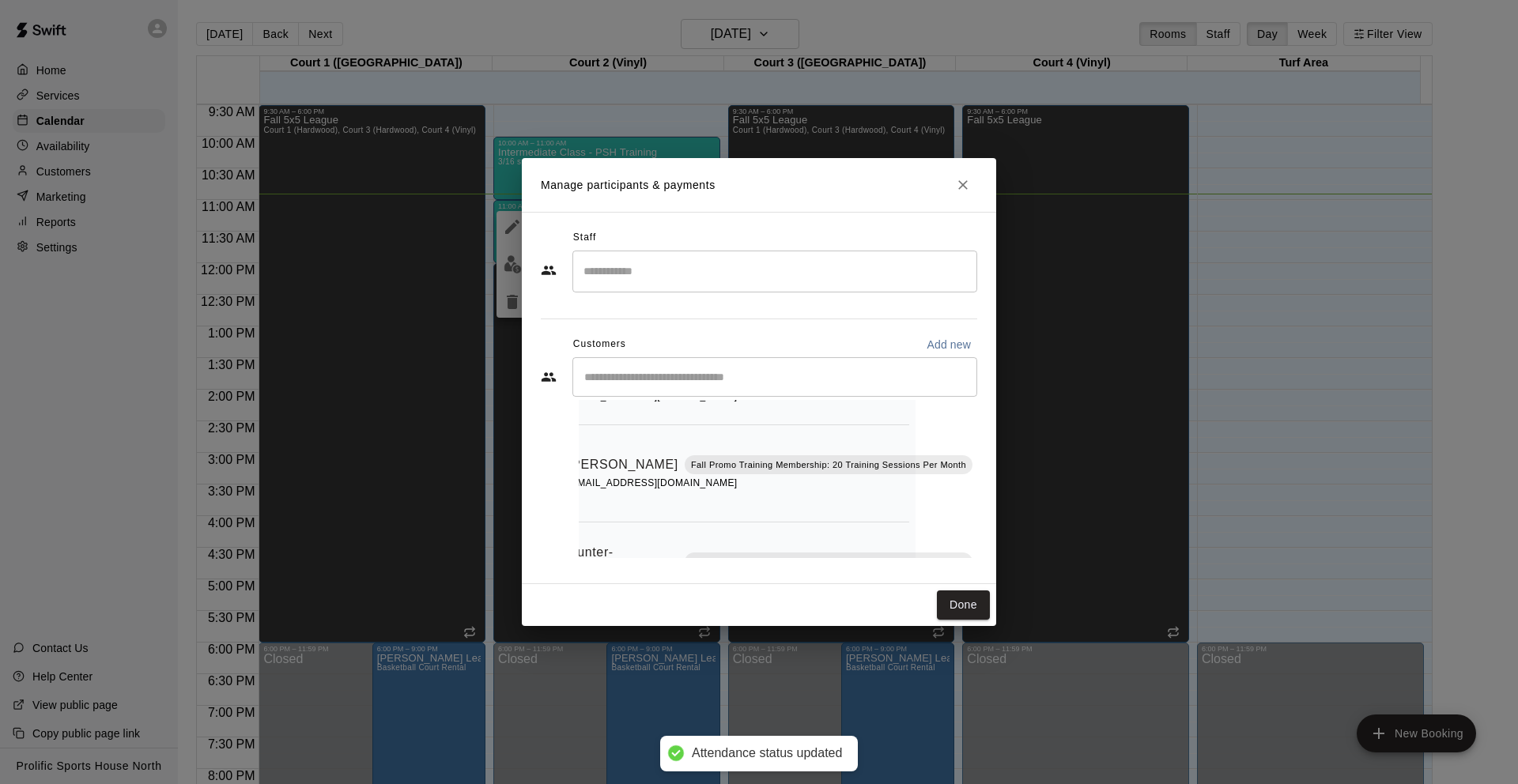
scroll to position [344, 61]
click at [973, 432] on button "Mark attendance" at bounding box center [986, 446] width 27 height 27
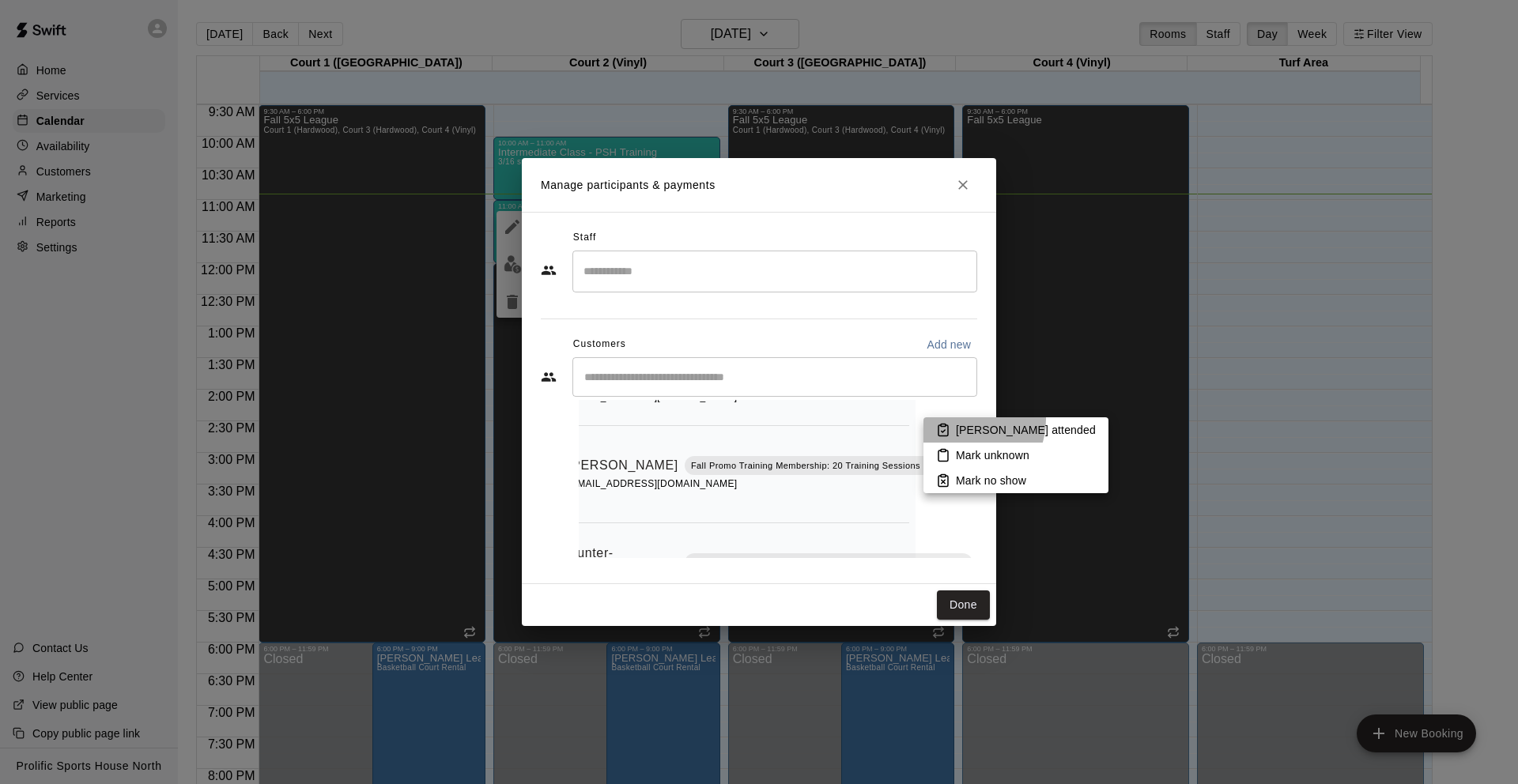
click at [965, 422] on li "[PERSON_NAME] attended" at bounding box center [1017, 430] width 185 height 25
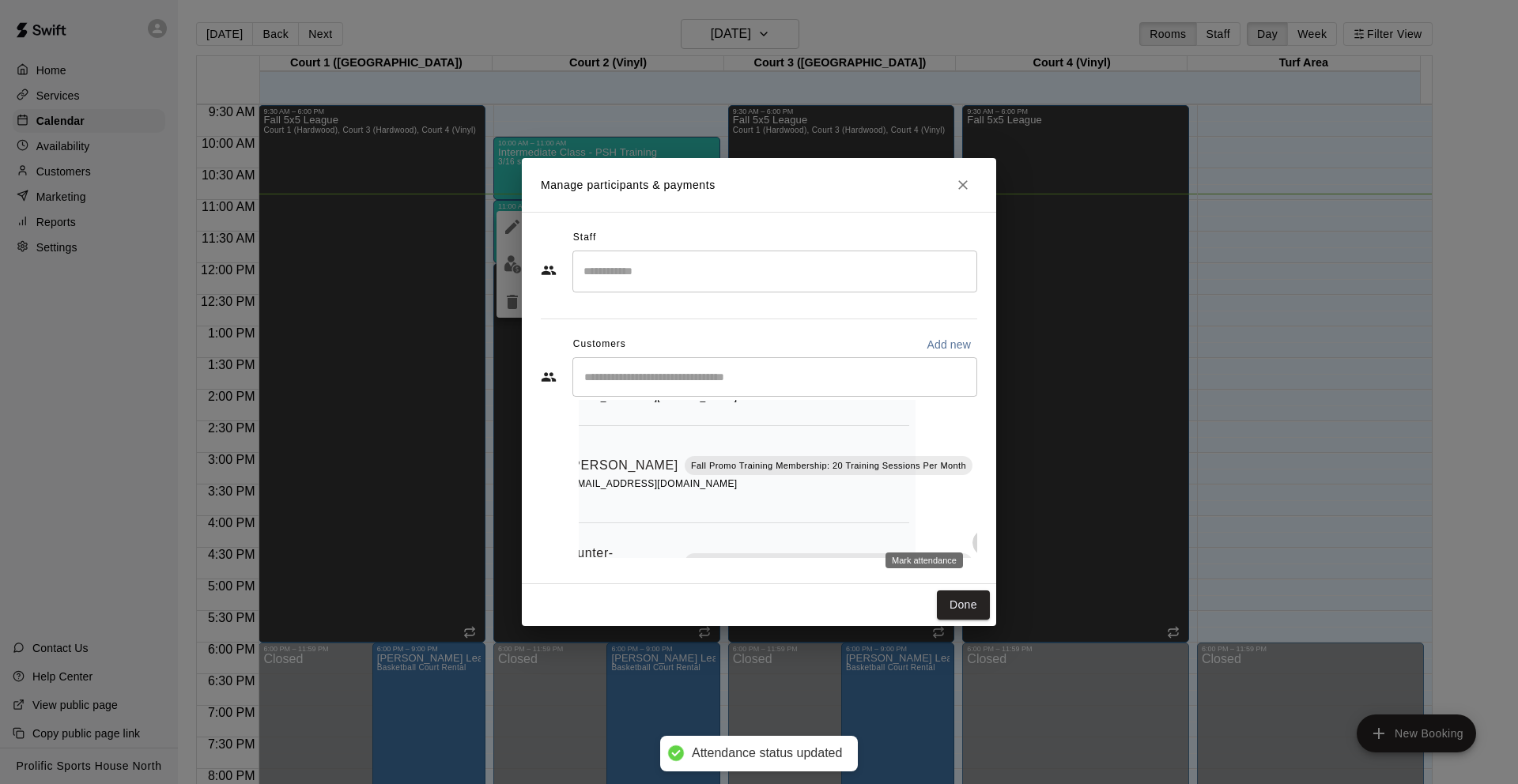
click at [979, 536] on icon "Mark attendance" at bounding box center [986, 543] width 14 height 14
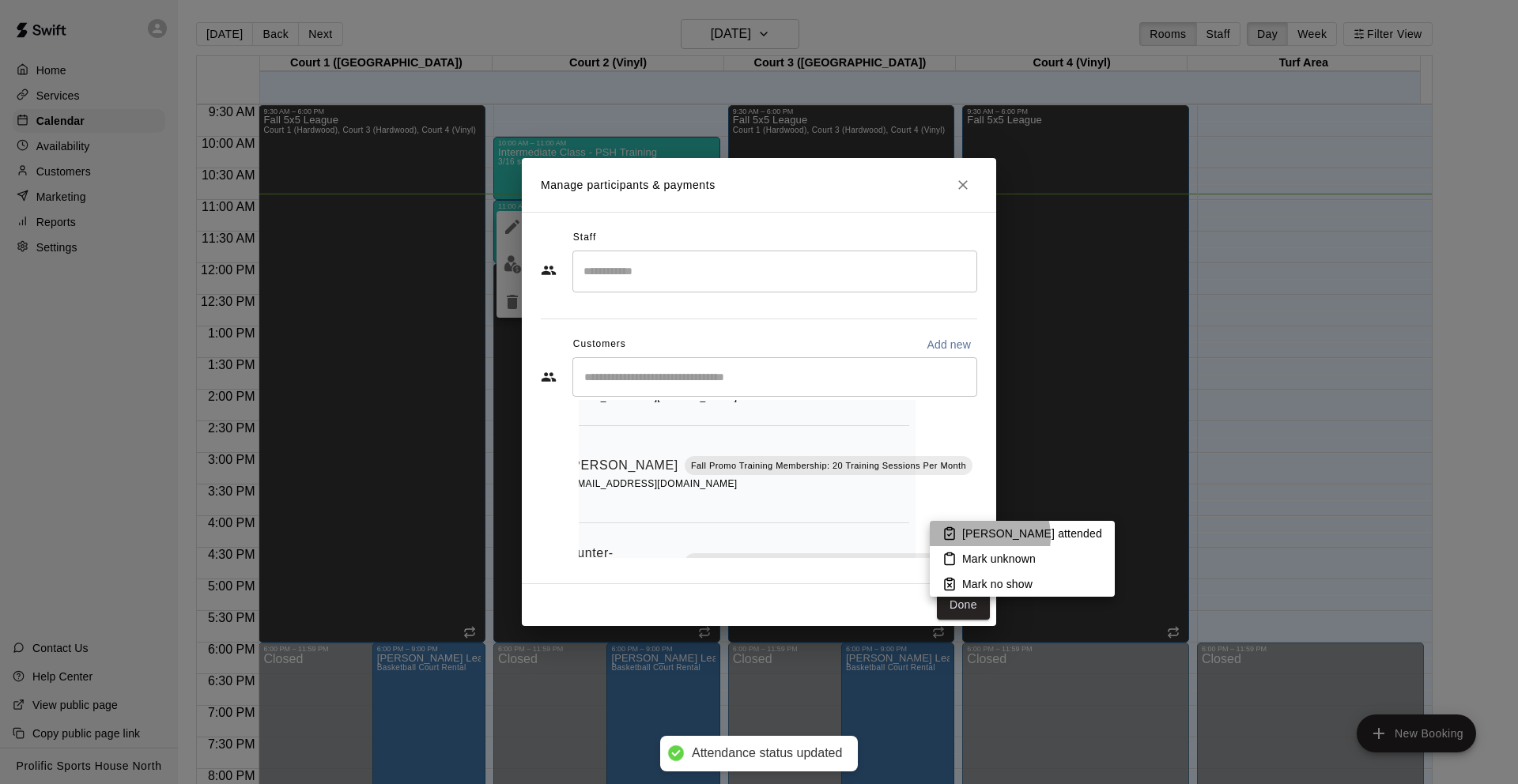
click at [978, 537] on p "[PERSON_NAME] attended" at bounding box center [1032, 534] width 140 height 16
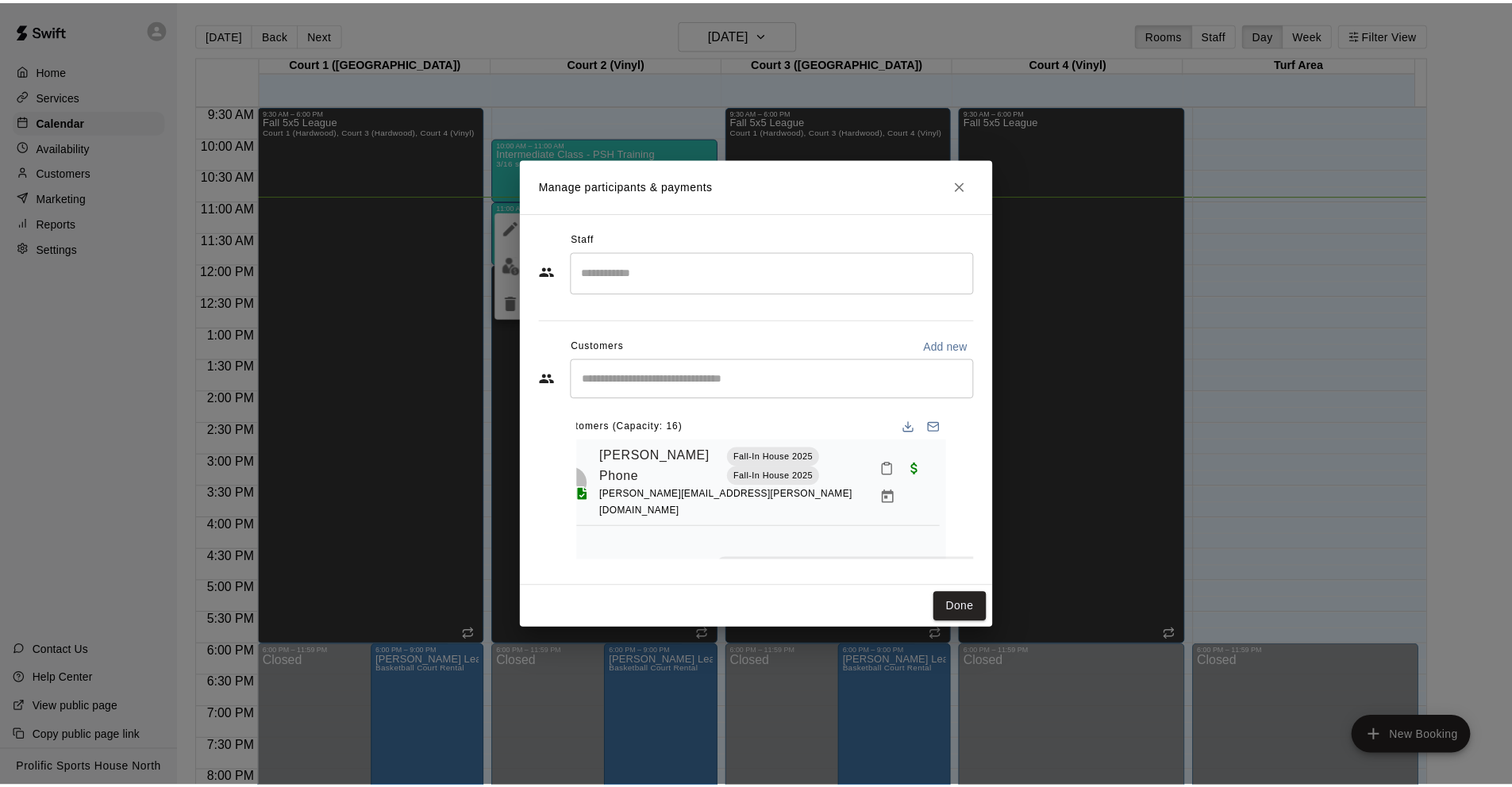
scroll to position [0, 0]
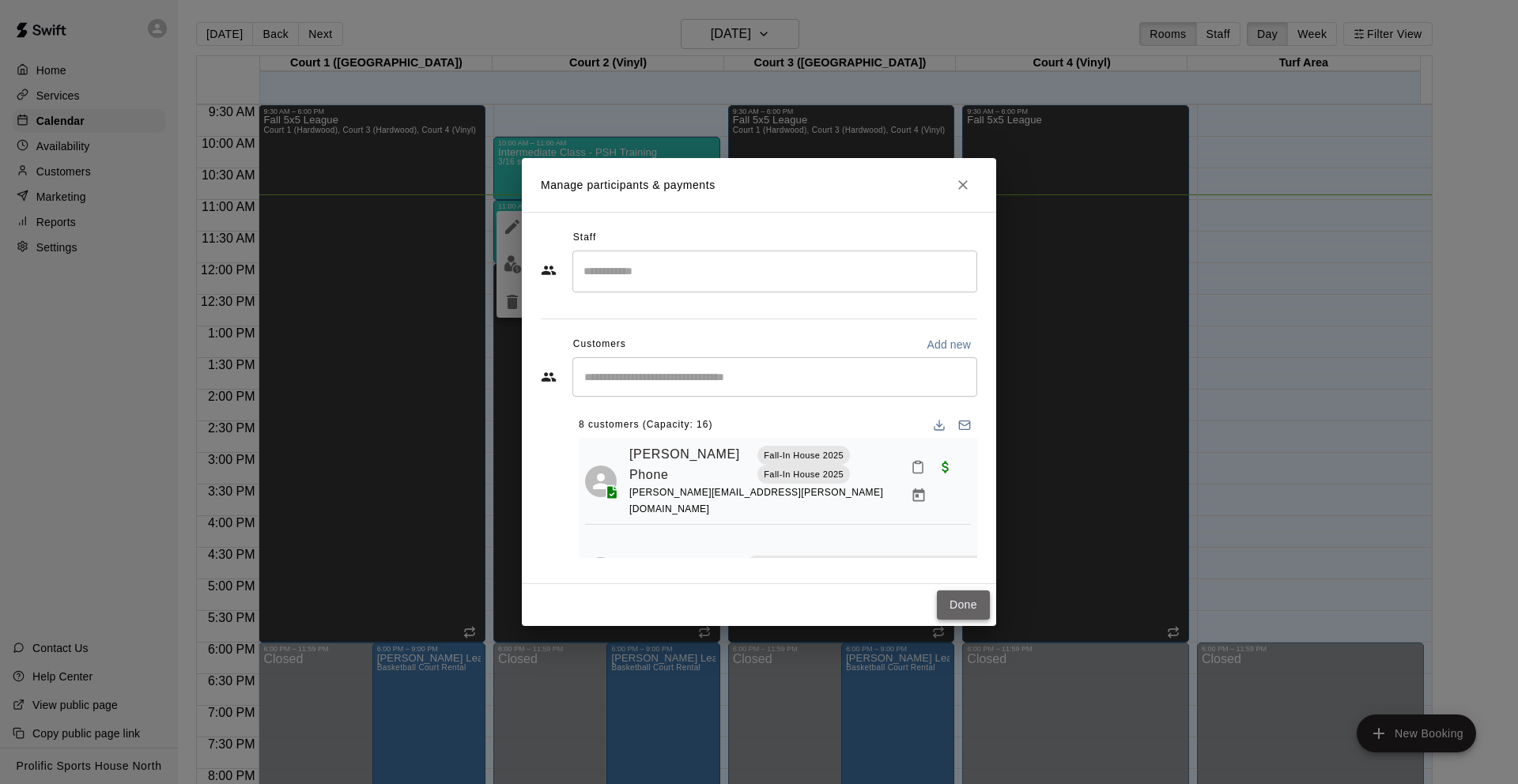
click at [975, 604] on button "Done" at bounding box center [964, 605] width 53 height 29
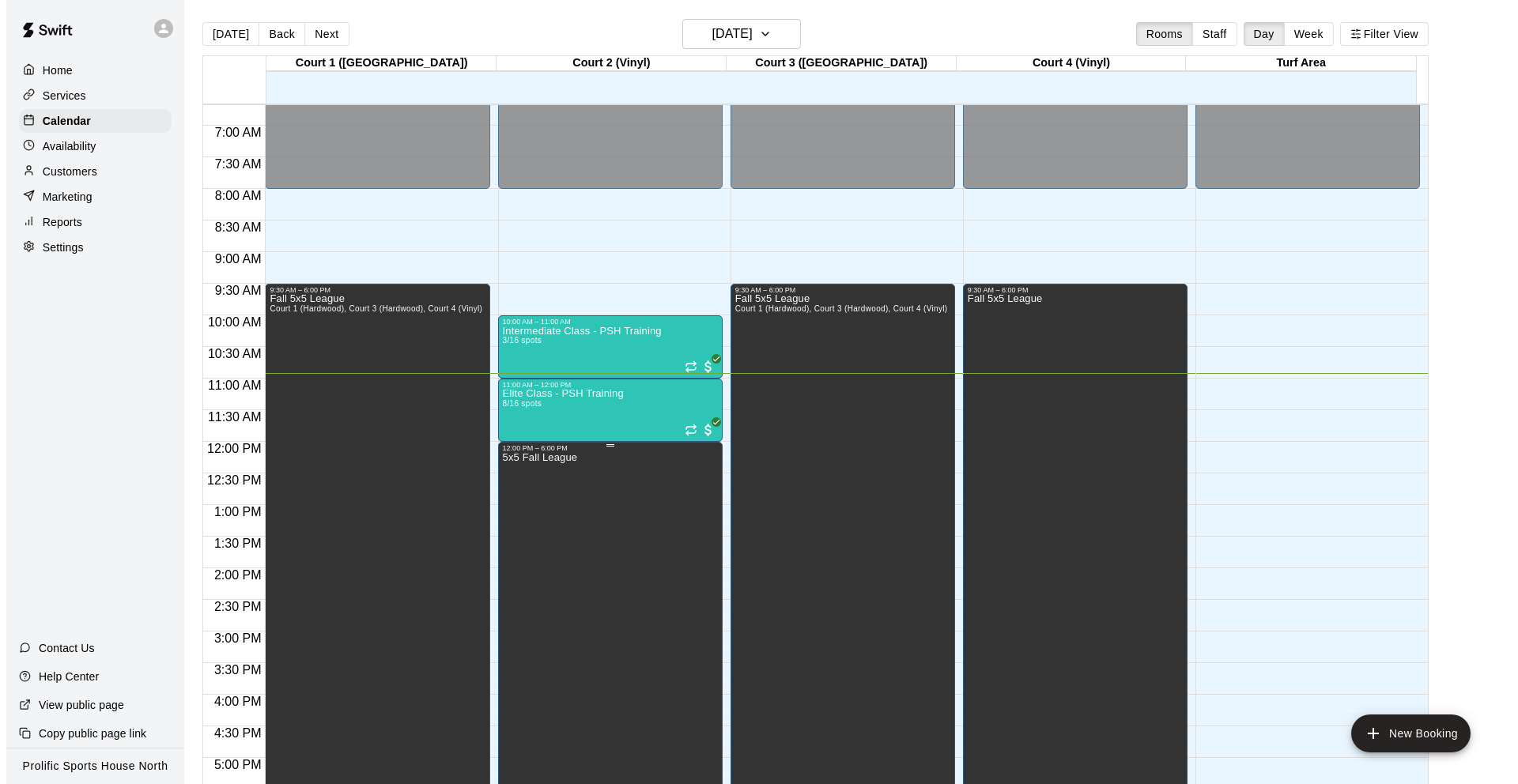
scroll to position [409, 0]
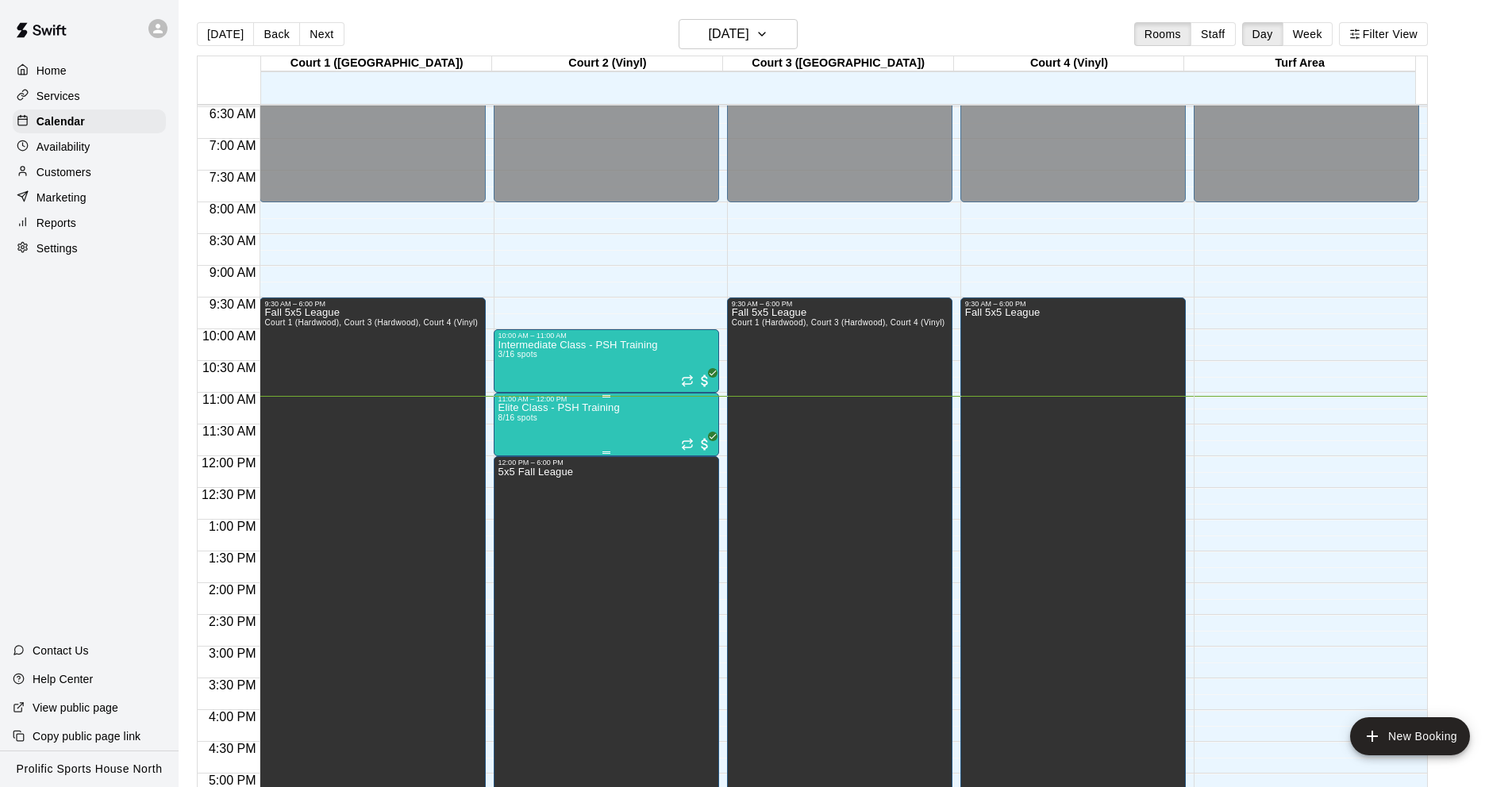
click at [657, 427] on div "Elite Class - PSH Training 8/16 spots" at bounding box center [607, 796] width 216 height 787
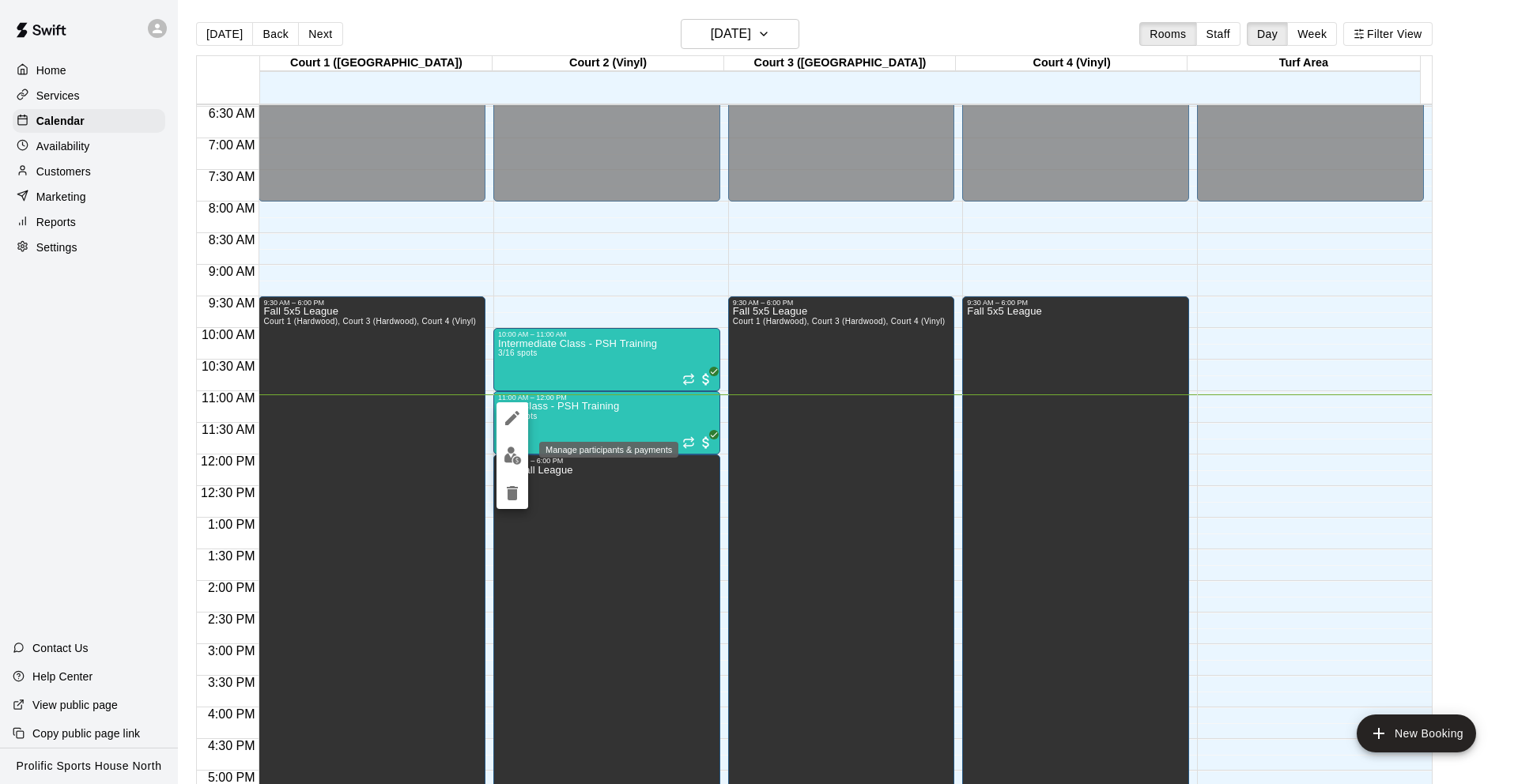
click at [507, 460] on img "edit" at bounding box center [513, 456] width 18 height 18
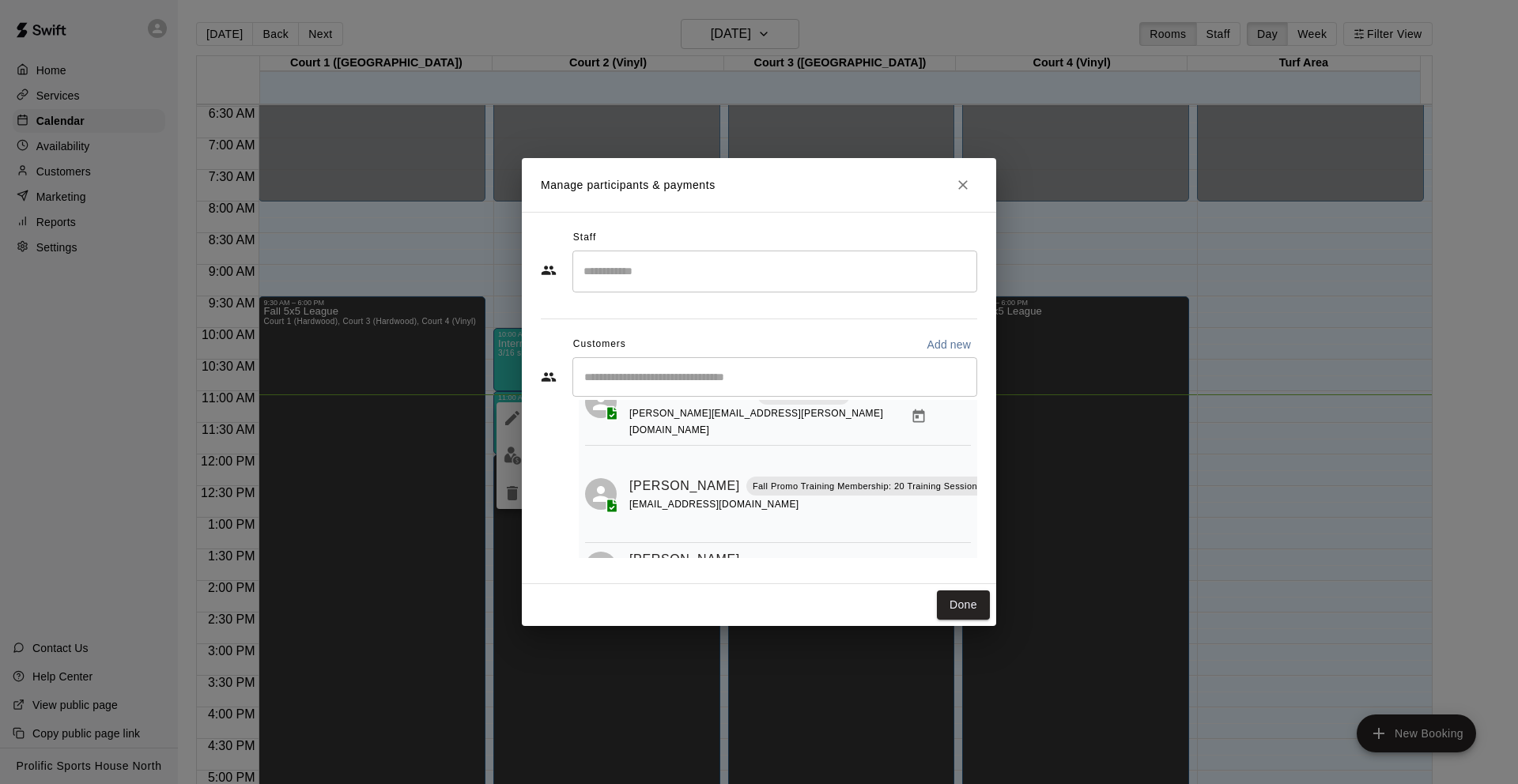
scroll to position [79, 61]
click at [979, 458] on icon "Mark attendance" at bounding box center [986, 465] width 14 height 14
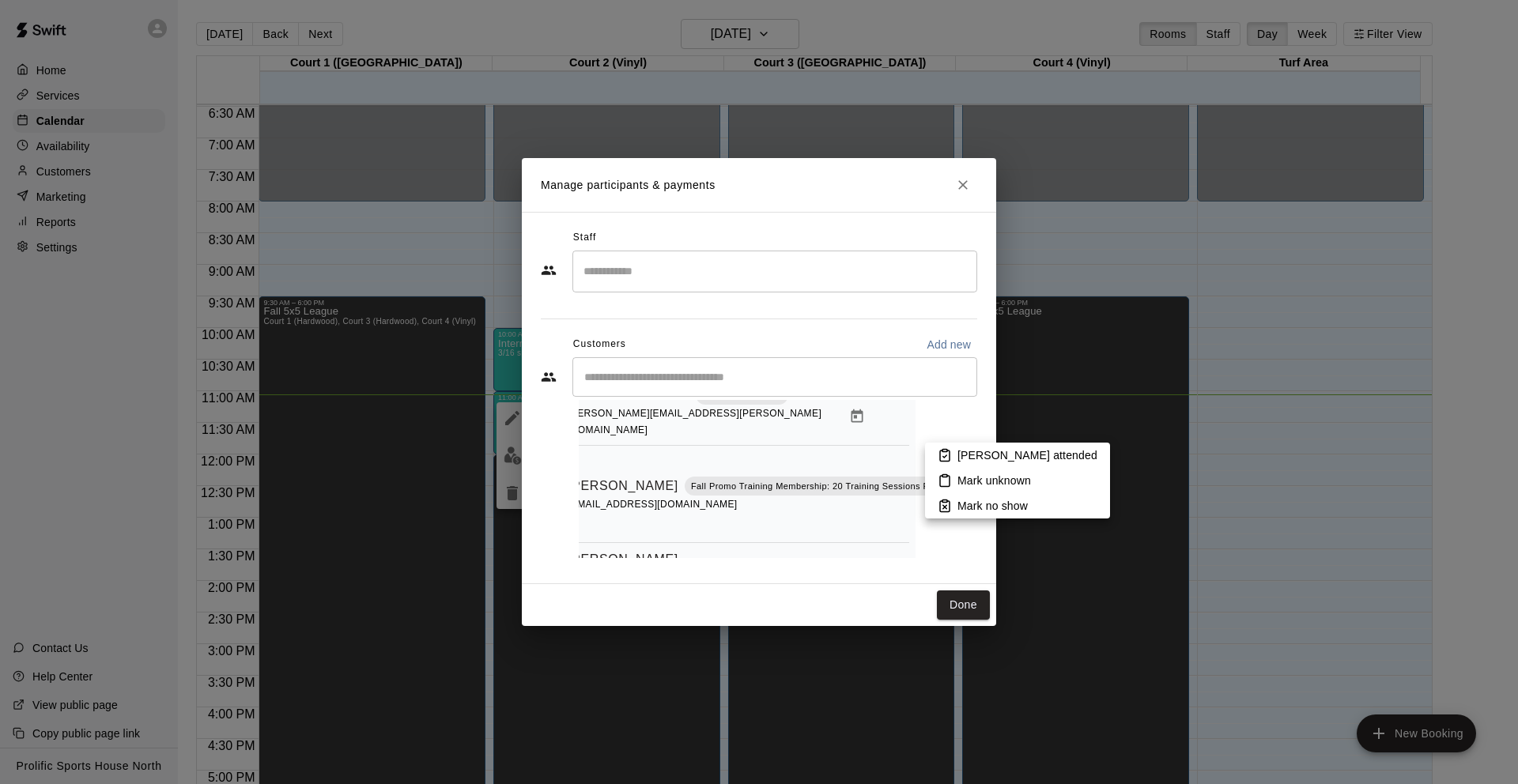
click at [946, 456] on icon at bounding box center [946, 457] width 4 height 3
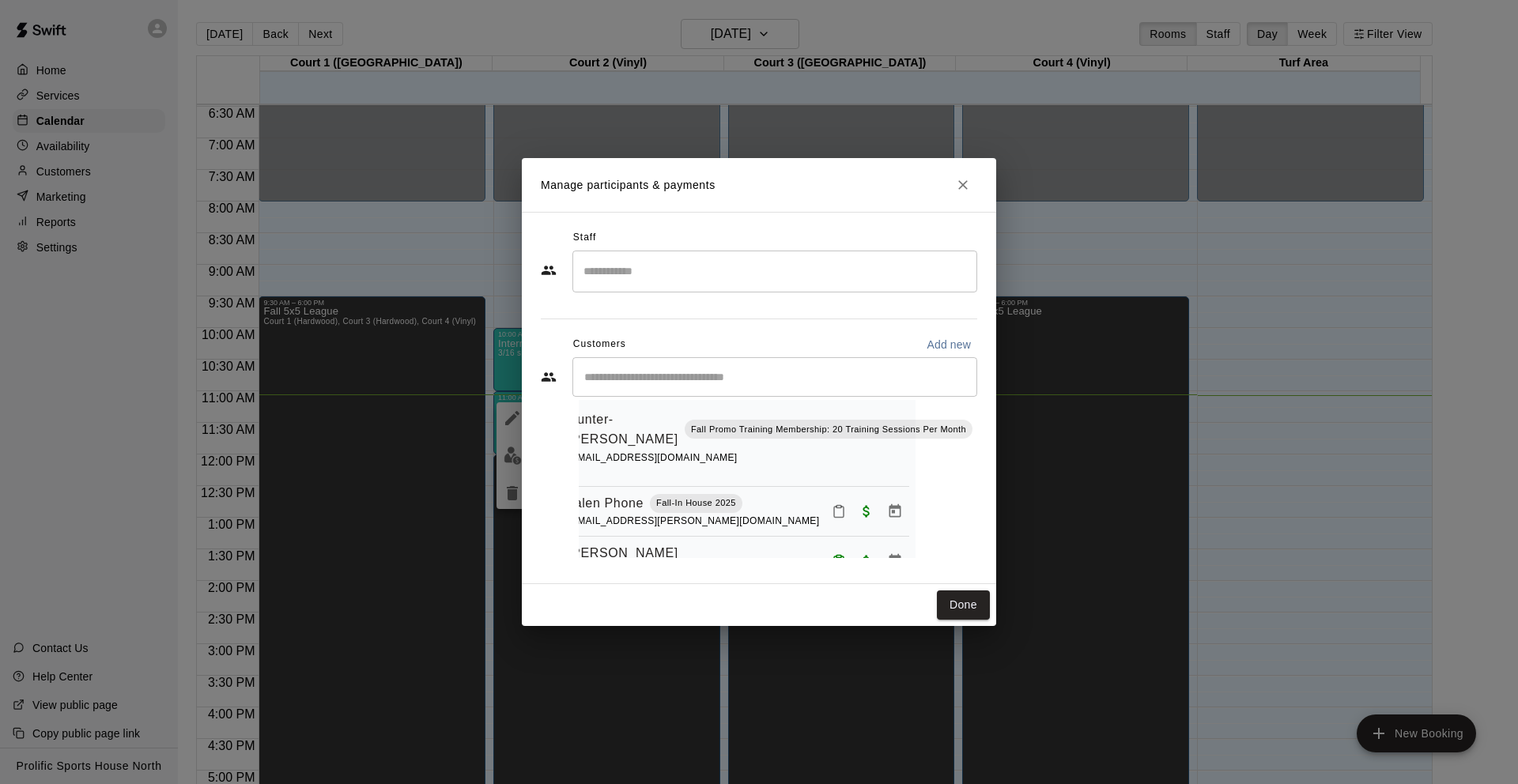
scroll to position [512, 61]
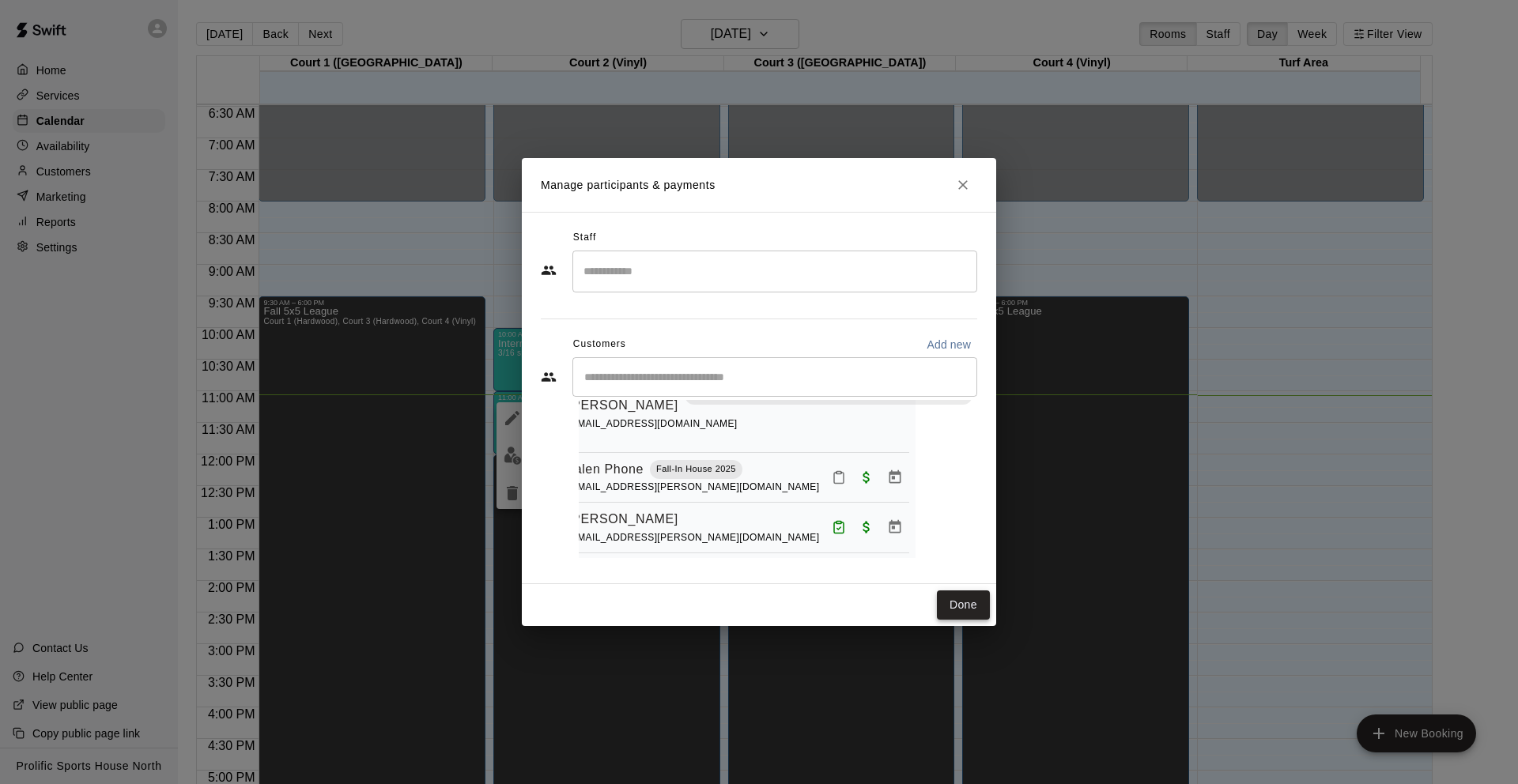
click at [945, 594] on button "Done" at bounding box center [964, 605] width 53 height 29
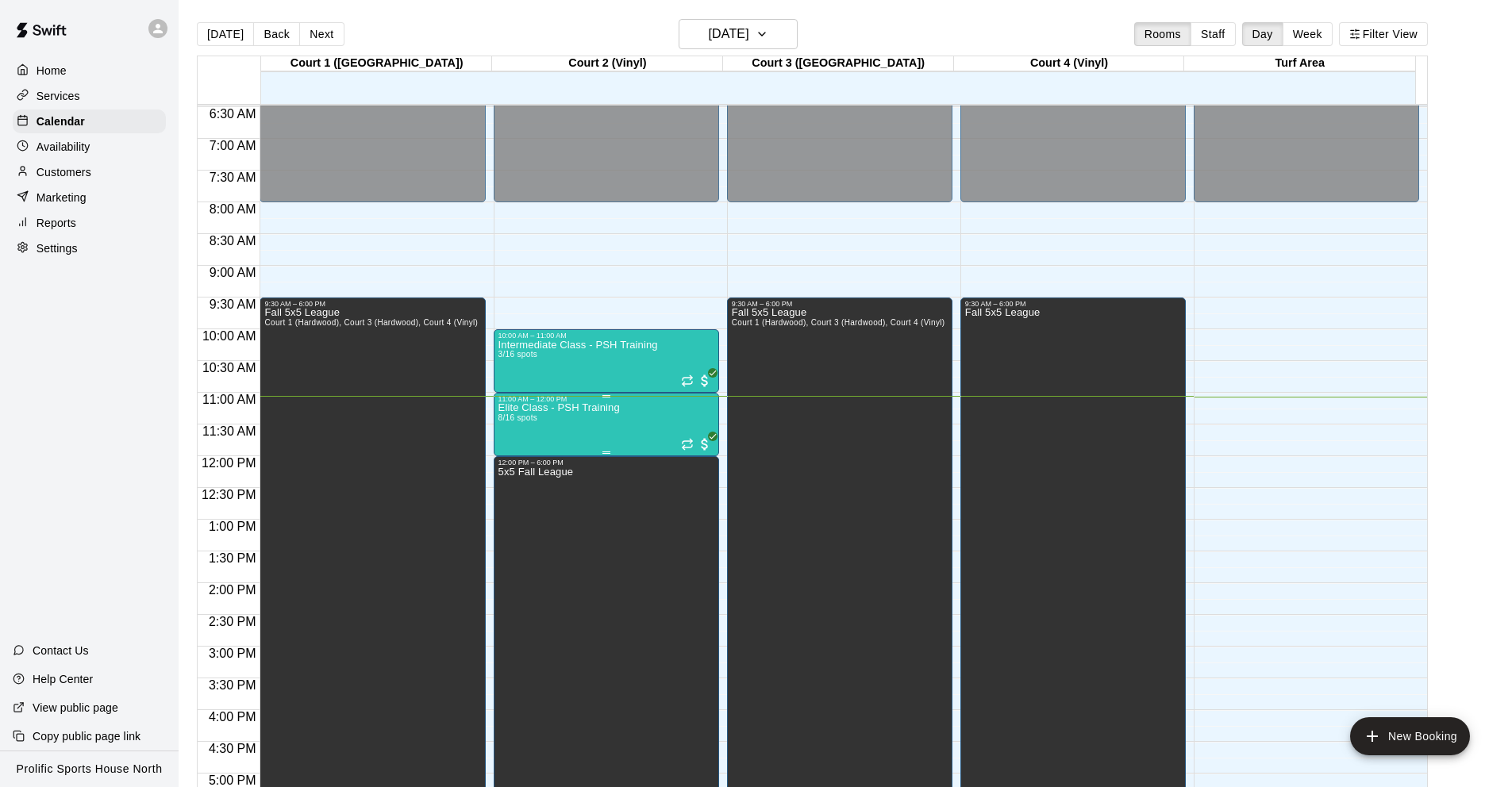
click at [657, 423] on div "Elite Class - PSH Training 8/16 spots" at bounding box center [607, 796] width 216 height 787
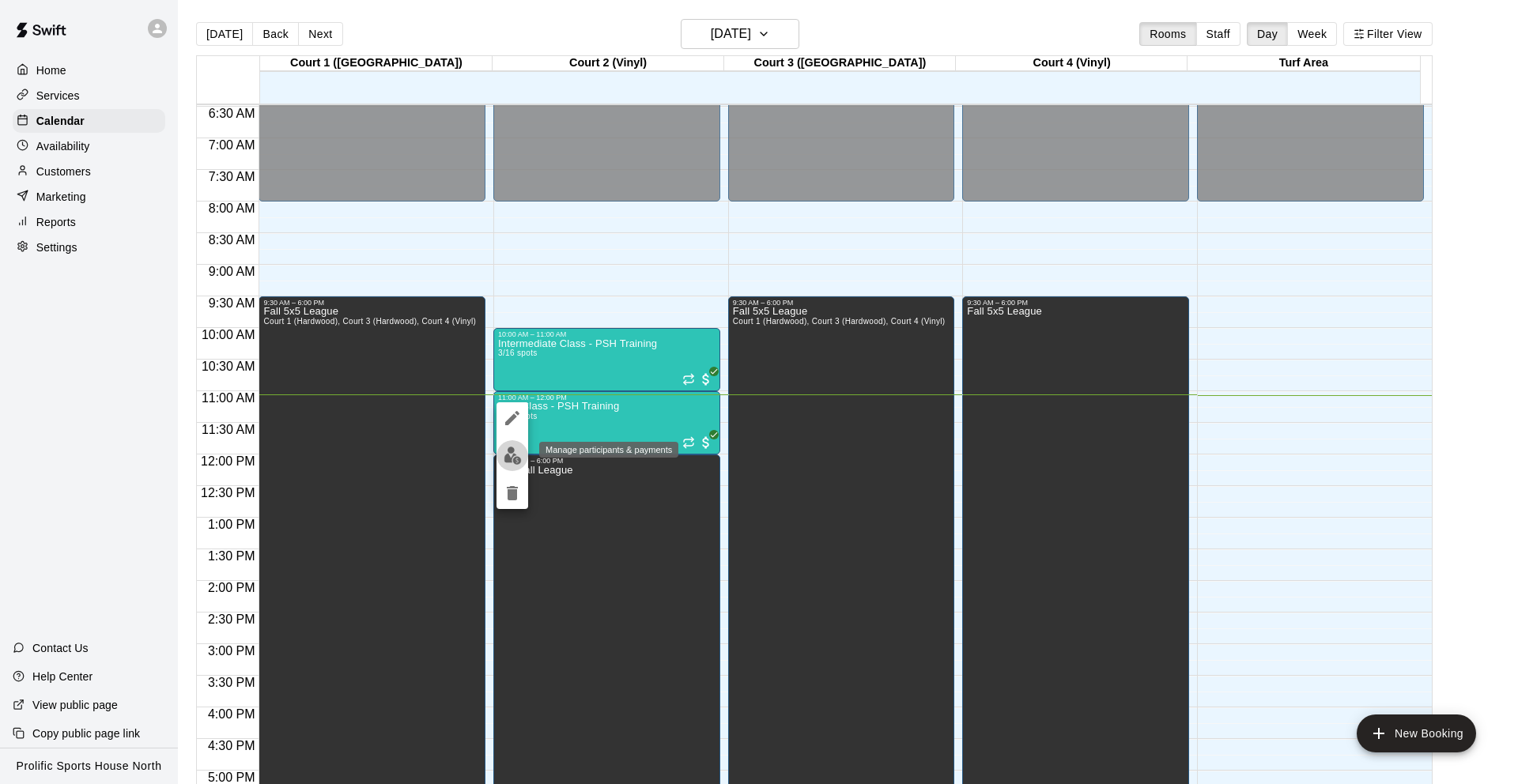
click at [500, 456] on button "edit" at bounding box center [513, 456] width 32 height 31
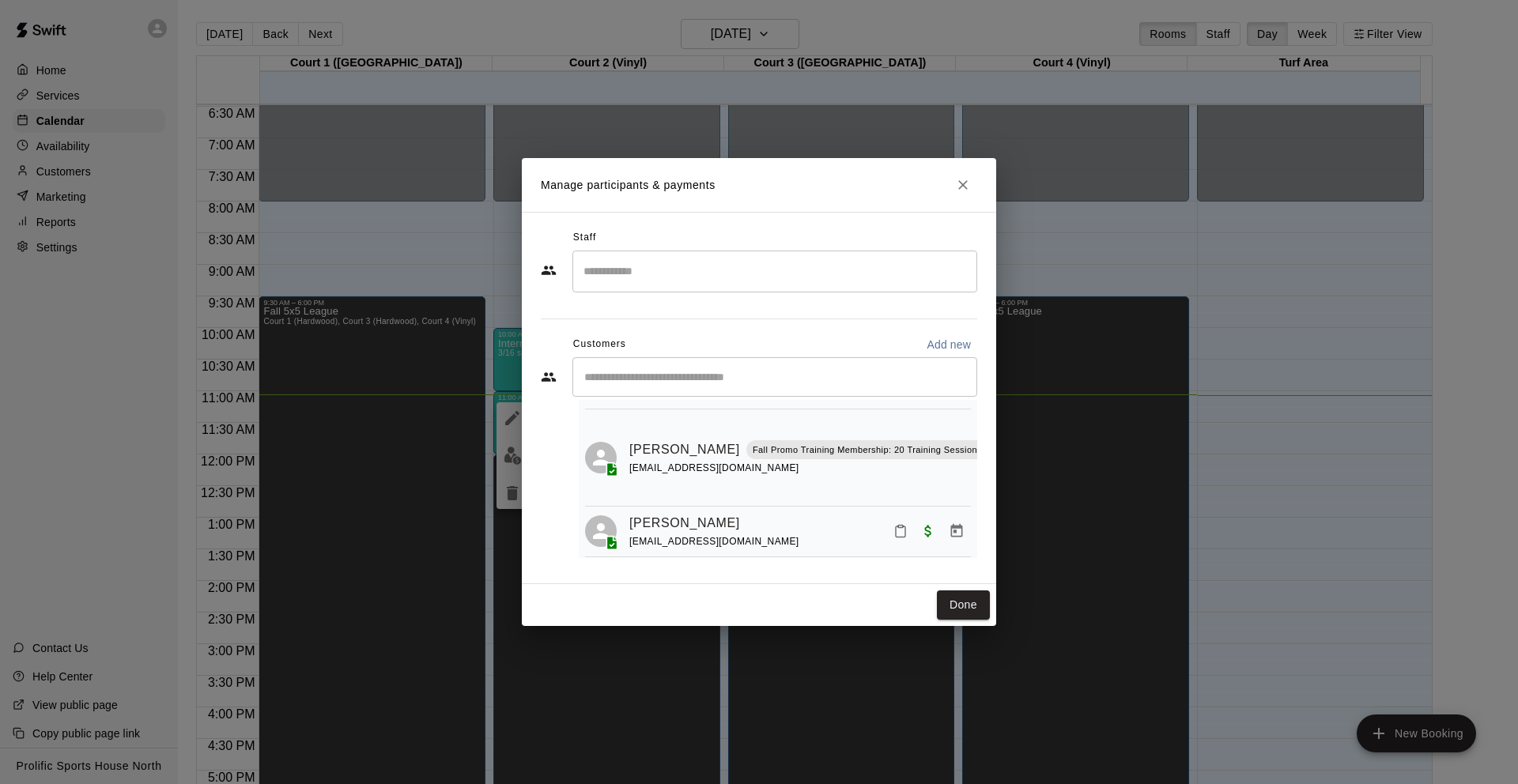
scroll to position [117, 0]
click at [888, 515] on button "Mark attendance" at bounding box center [901, 529] width 27 height 27
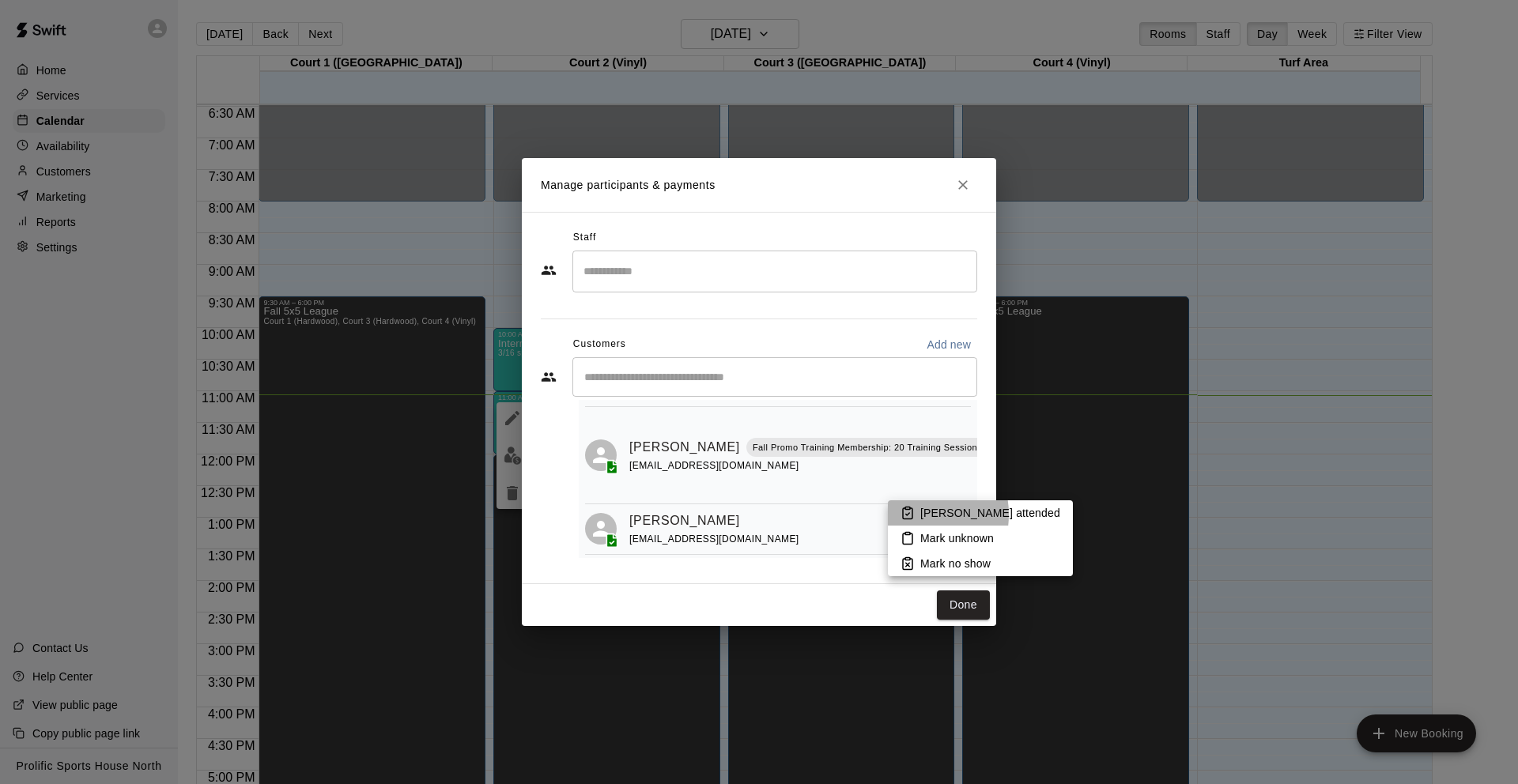
click at [914, 514] on icon at bounding box center [908, 513] width 14 height 14
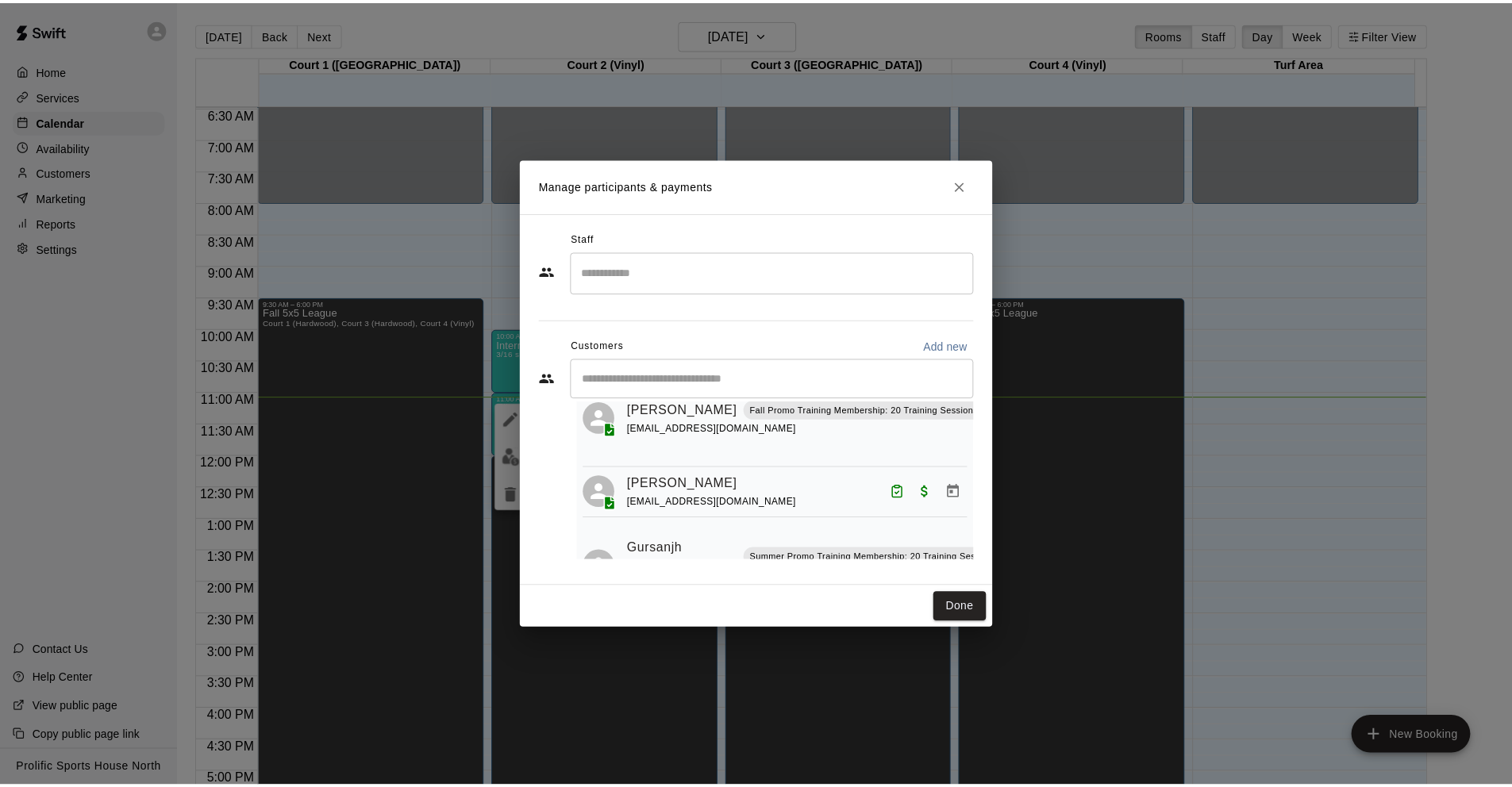
scroll to position [156, 0]
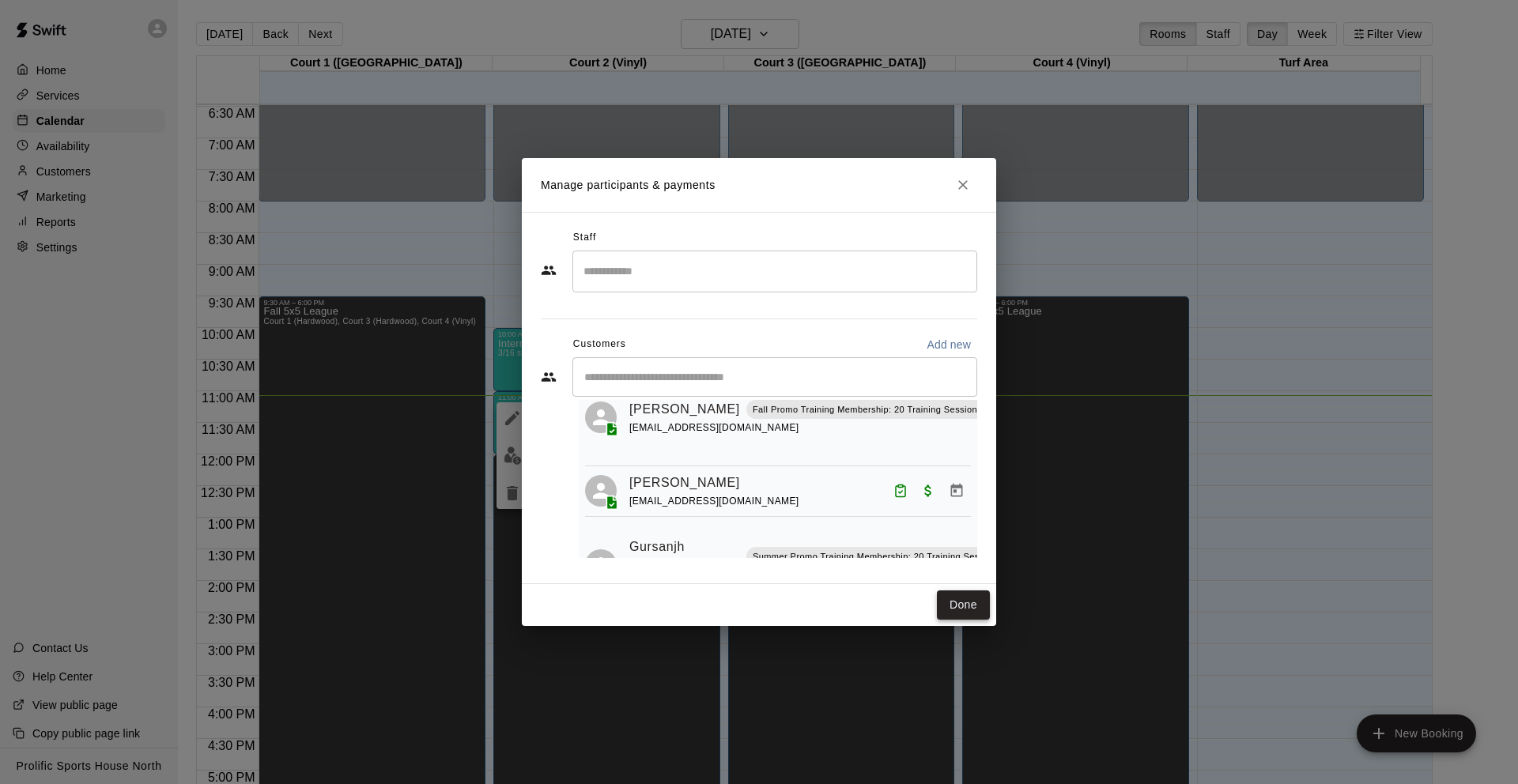
click at [964, 592] on button "Done" at bounding box center [964, 605] width 53 height 29
